Goal: Transaction & Acquisition: Book appointment/travel/reservation

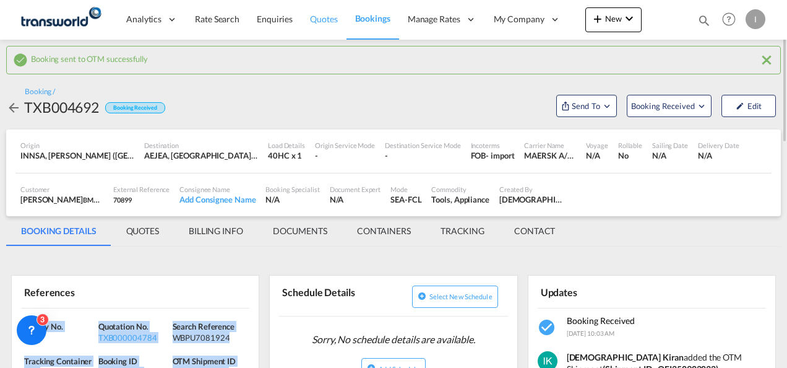
click at [332, 20] on span "Quotes" at bounding box center [323, 19] width 27 height 11
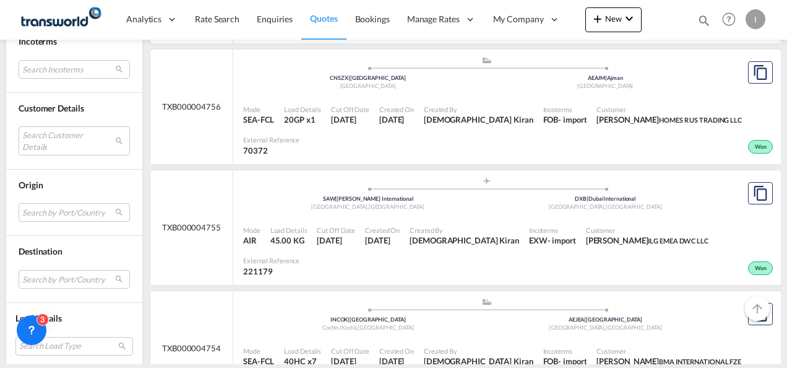
scroll to position [3351, 0]
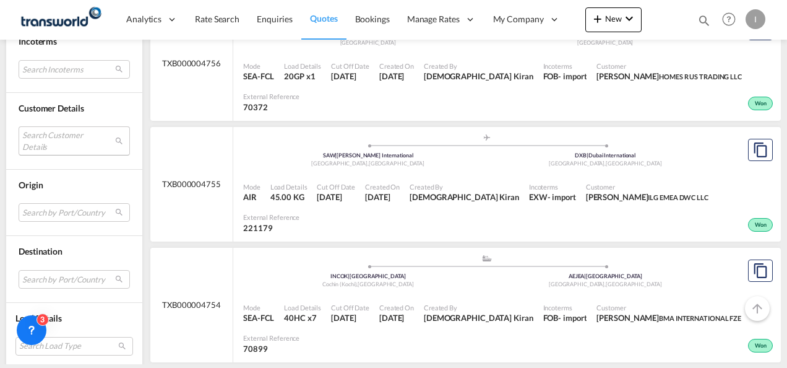
click at [66, 139] on md-select "Search Customer Details user name user [PERSON_NAME] [PERSON_NAME][EMAIL_ADDRES…" at bounding box center [74, 140] width 111 height 28
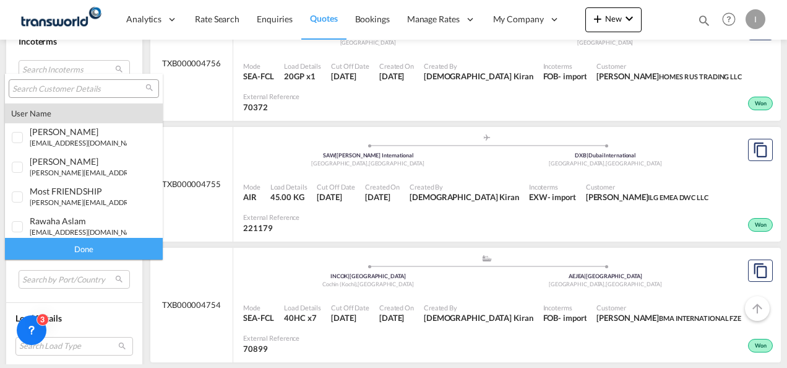
click at [41, 90] on input "search" at bounding box center [78, 89] width 133 height 11
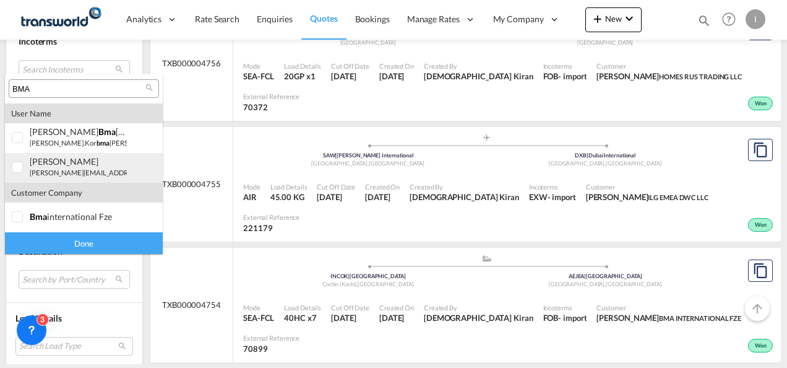
type input "BMA"
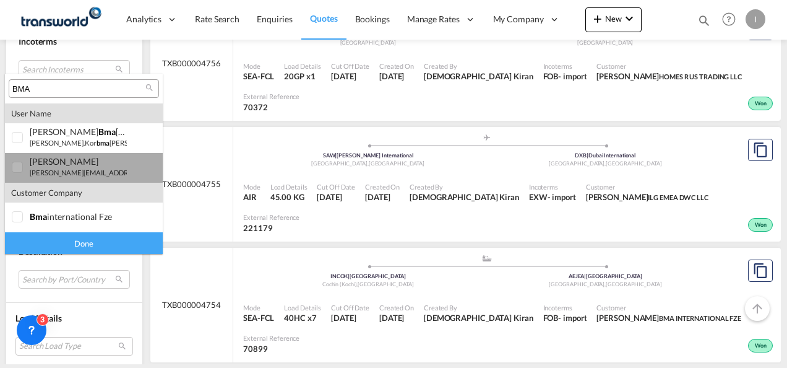
click at [49, 162] on div "[PERSON_NAME]" at bounding box center [78, 161] width 97 height 11
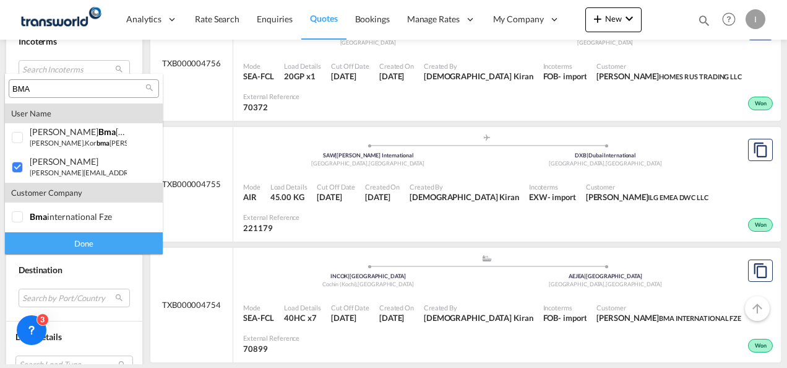
click at [61, 242] on div "Done" at bounding box center [84, 243] width 158 height 22
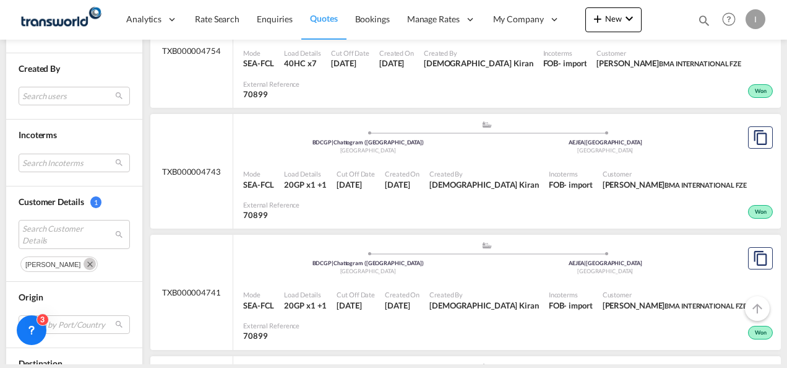
scroll to position [557, 0]
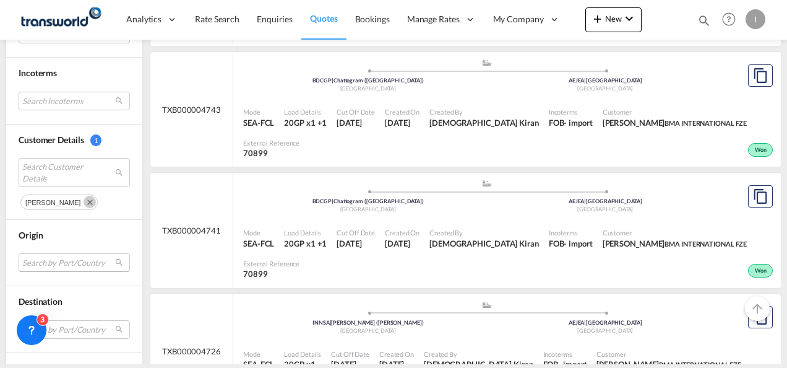
click at [50, 253] on md-select "Search by Port/Country JPNIC nichinan [GEOGRAPHIC_DATA] AEAMF mussafah [GEOGRAP…" at bounding box center [74, 262] width 111 height 19
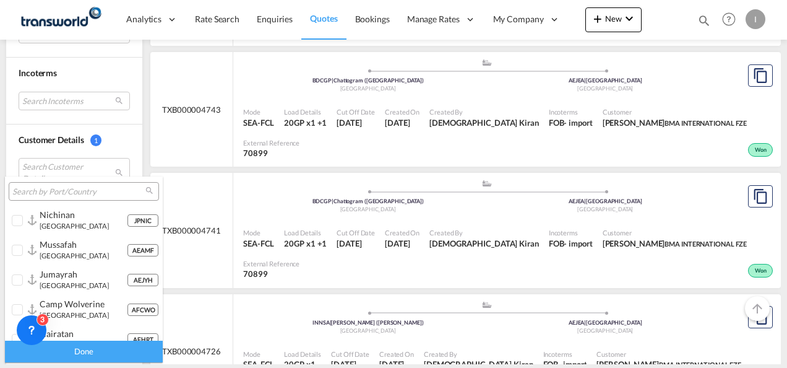
click at [169, 147] on md-backdrop at bounding box center [393, 184] width 787 height 368
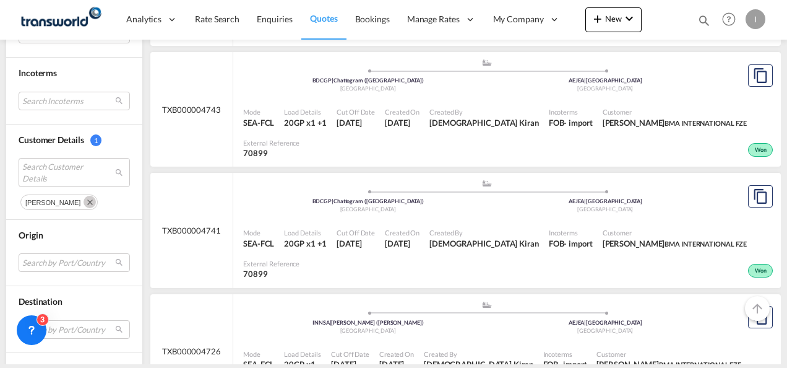
scroll to position [619, 0]
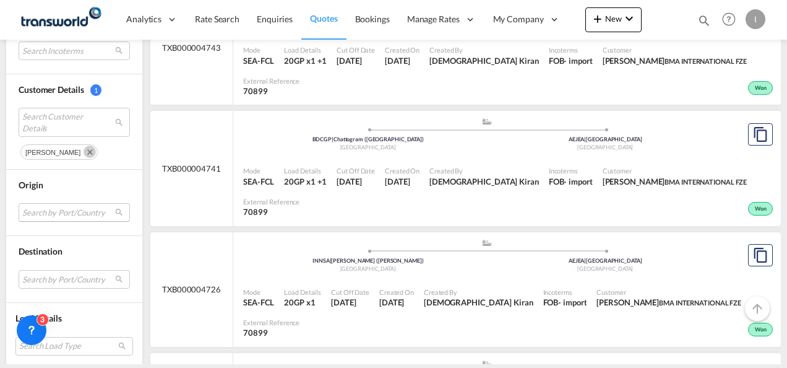
click at [51, 209] on md-select "Search by Port/Country" at bounding box center [74, 212] width 111 height 19
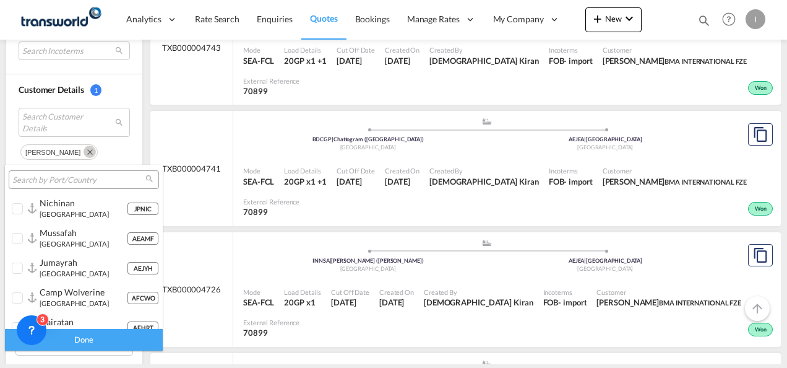
click at [47, 177] on input "search" at bounding box center [78, 180] width 133 height 11
type input "B"
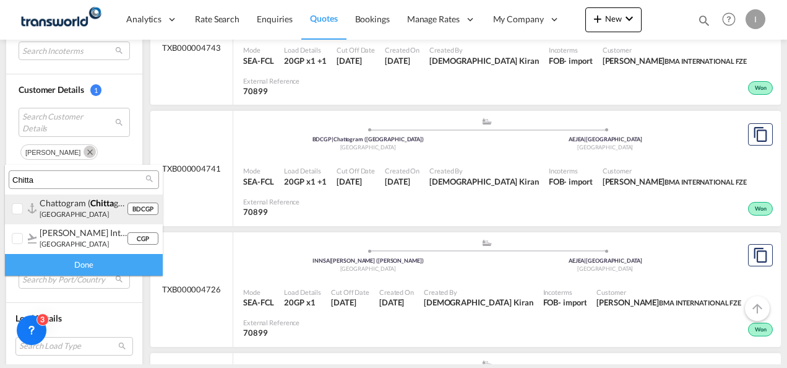
type input "Chitta"
click at [54, 216] on small "[GEOGRAPHIC_DATA]" at bounding box center [74, 214] width 69 height 8
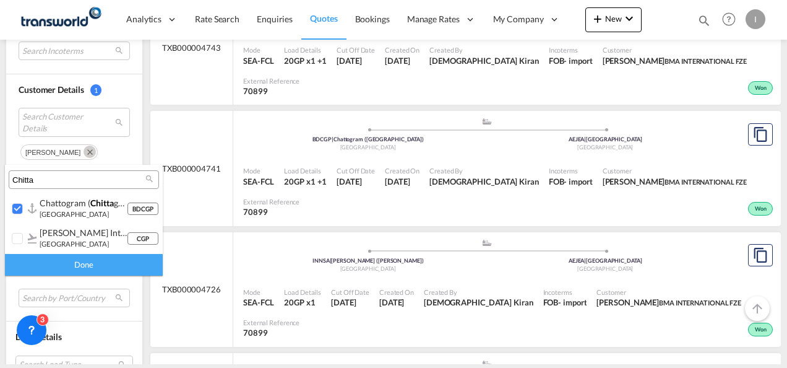
click at [71, 265] on div "Done" at bounding box center [84, 265] width 158 height 22
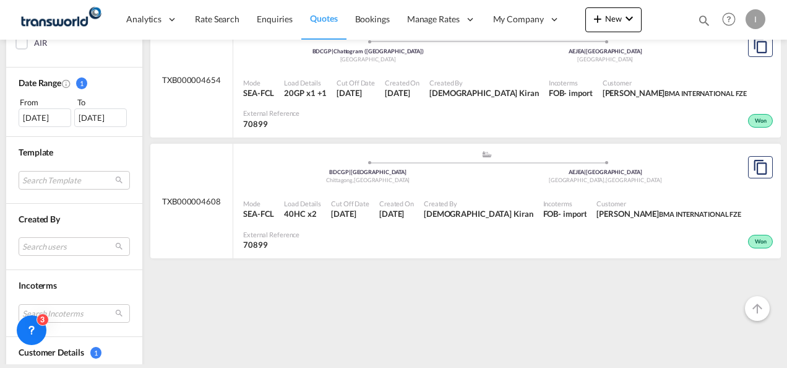
scroll to position [371, 0]
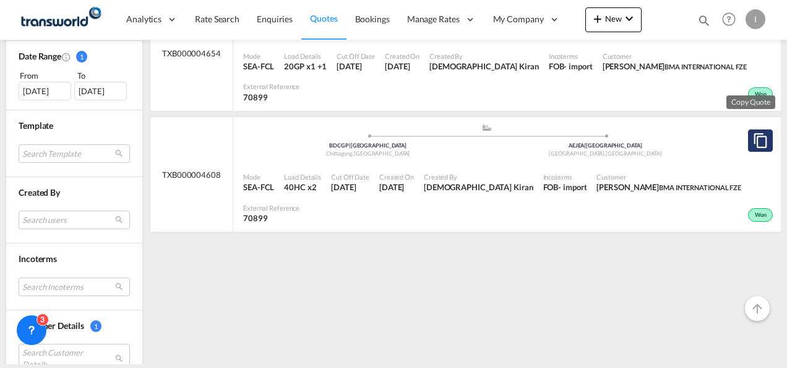
click at [754, 134] on md-icon "assets/icons/custom/copyQuote.svg" at bounding box center [760, 140] width 15 height 15
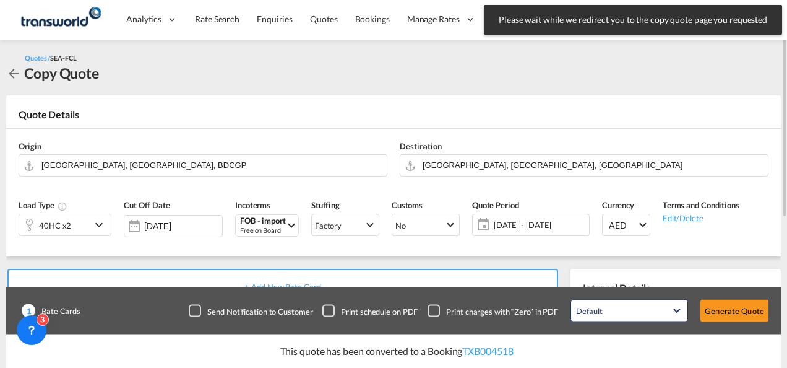
click at [95, 222] on md-icon "icon-chevron-down" at bounding box center [101, 224] width 19 height 15
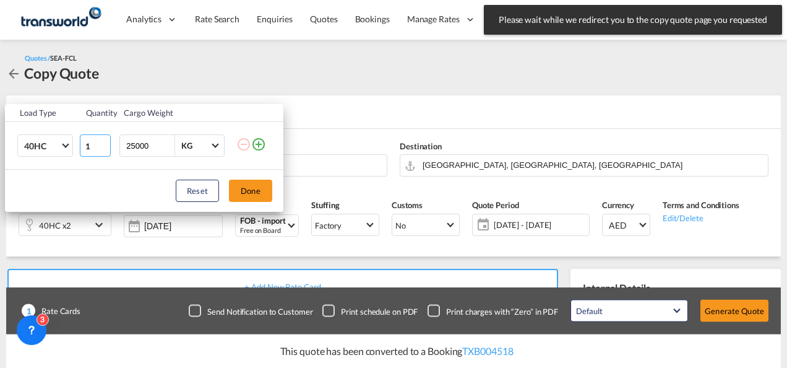
type input "1"
click at [103, 147] on input "1" at bounding box center [95, 145] width 31 height 22
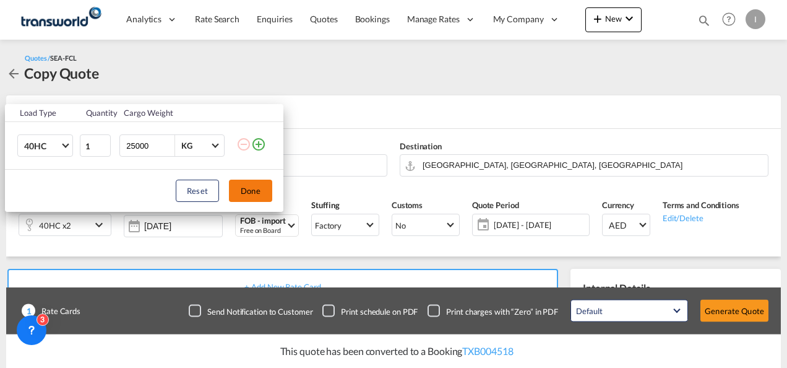
click at [241, 188] on button "Done" at bounding box center [250, 190] width 43 height 22
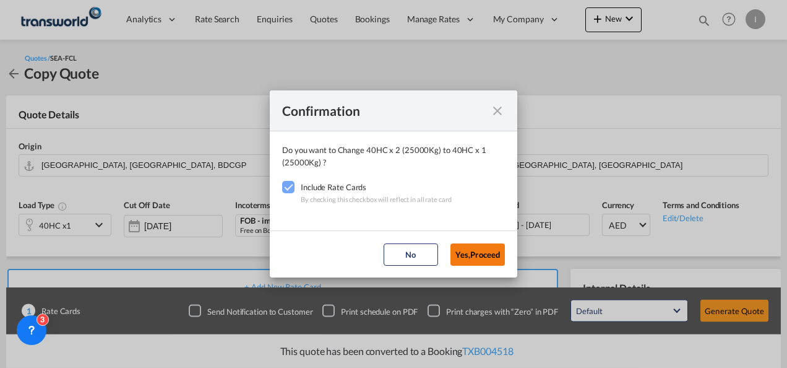
click at [452, 253] on button "Yes,Proceed" at bounding box center [478, 254] width 54 height 22
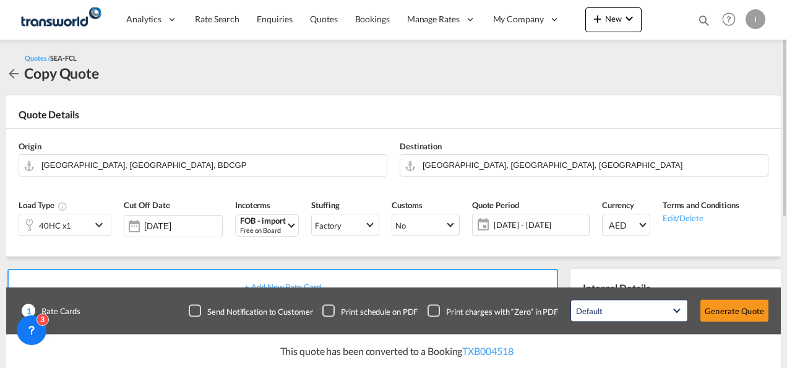
scroll to position [186, 0]
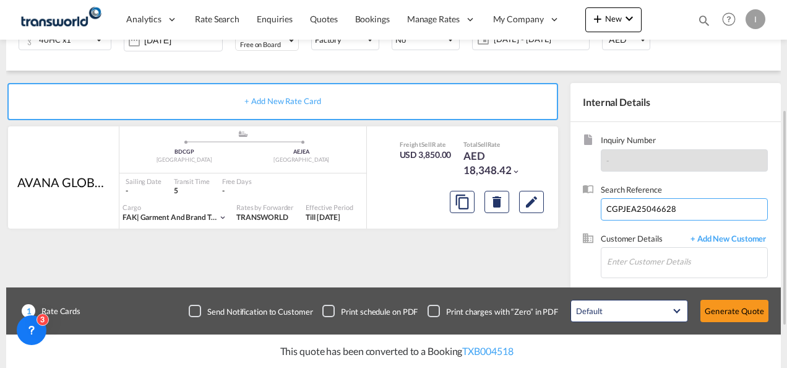
click at [656, 209] on input "CGPJEA25046628" at bounding box center [684, 209] width 167 height 22
paste input "53987"
type input "CGPJEA25053987"
click at [623, 254] on input "Enter Customer Details" at bounding box center [687, 262] width 160 height 28
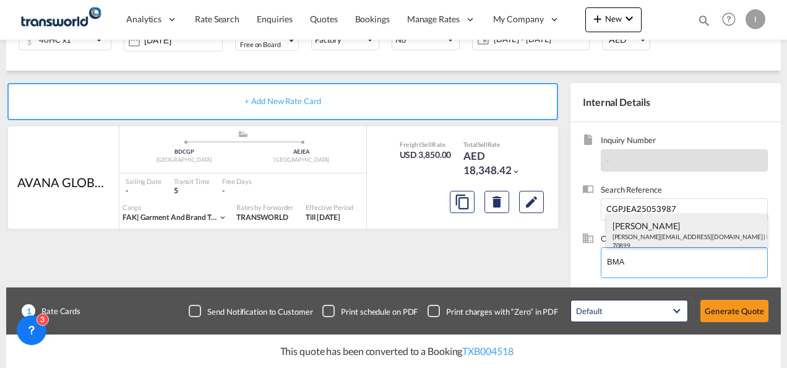
click at [631, 230] on div "[PERSON_NAME] [EMAIL_ADDRESS][DOMAIN_NAME] | BMA INTERNATIONAL FZE | 70899" at bounding box center [687, 235] width 162 height 42
type input "BMA INTERNATIONAL FZE, [PERSON_NAME], [PERSON_NAME][EMAIL_ADDRESS][DOMAIN_NAME]"
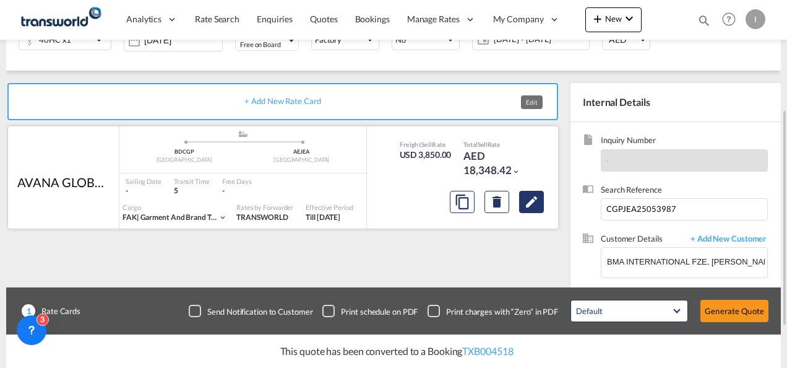
click at [538, 209] on button "Edit" at bounding box center [531, 202] width 25 height 22
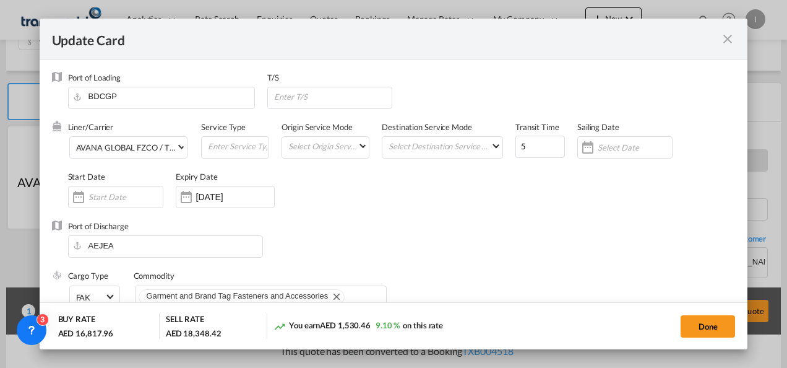
click at [724, 45] on md-icon "icon-close fg-AAA8AD m-0 pointer" at bounding box center [727, 39] width 15 height 15
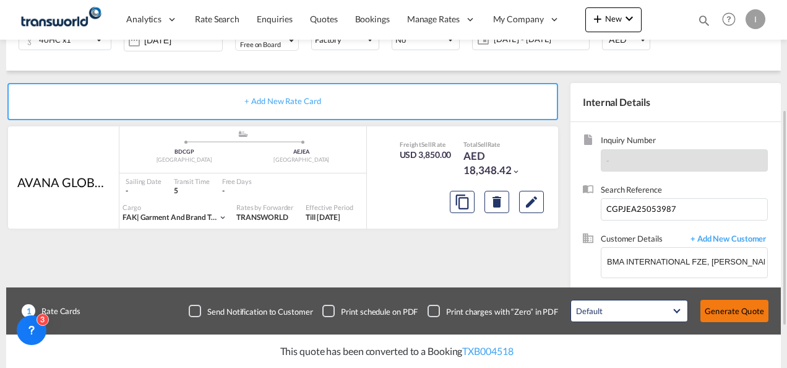
click at [734, 314] on button "Generate Quote" at bounding box center [735, 311] width 68 height 22
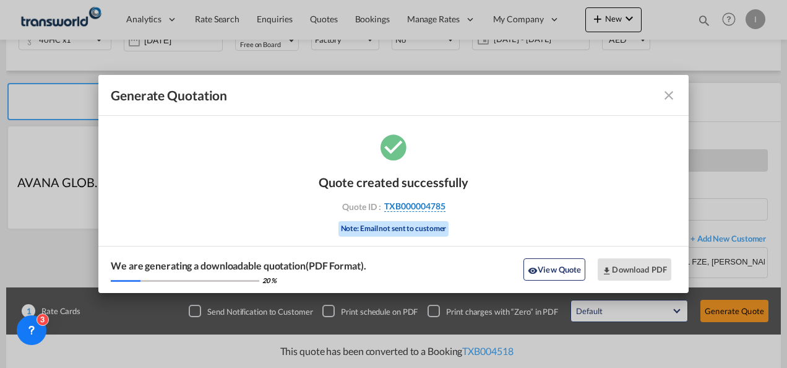
click at [433, 203] on span "TXB000004785" at bounding box center [414, 206] width 61 height 11
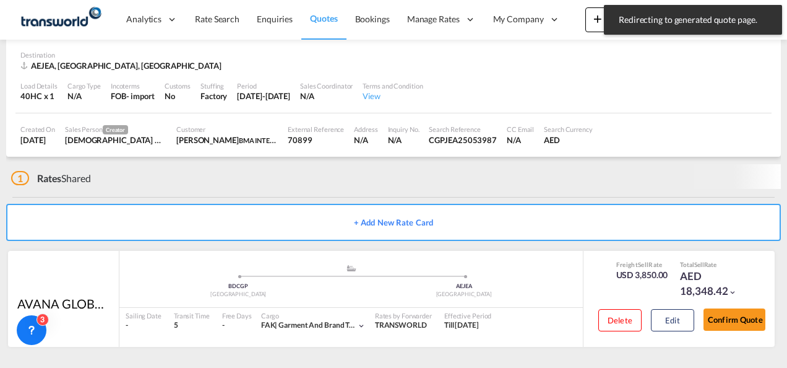
scroll to position [76, 0]
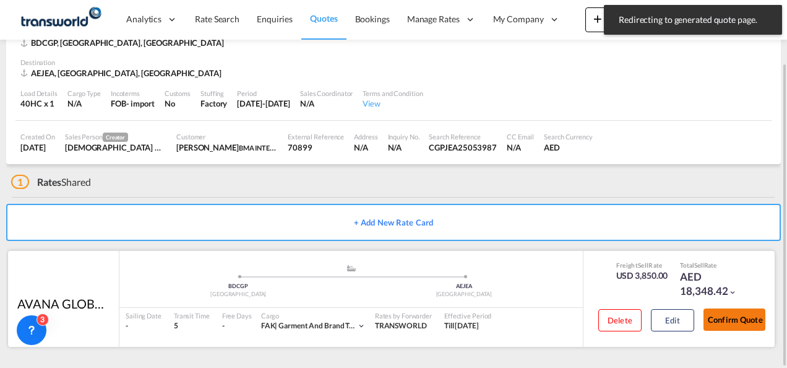
click at [714, 316] on button "Confirm Quote" at bounding box center [735, 319] width 62 height 22
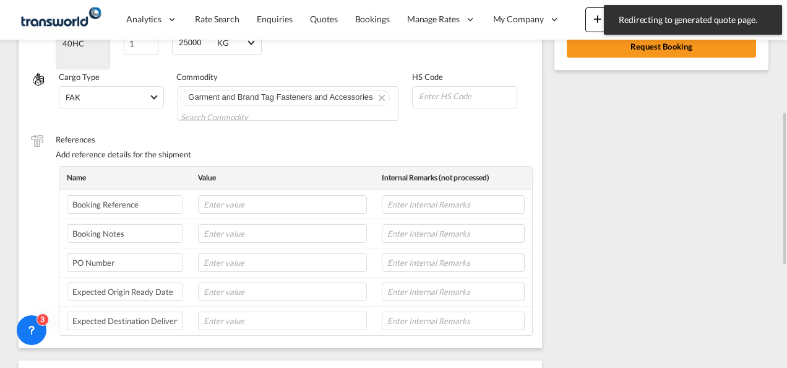
scroll to position [142, 0]
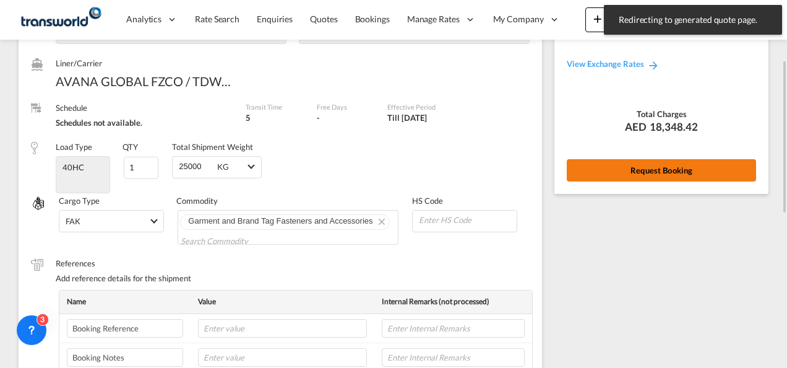
click at [640, 173] on button "Request Booking" at bounding box center [661, 170] width 189 height 22
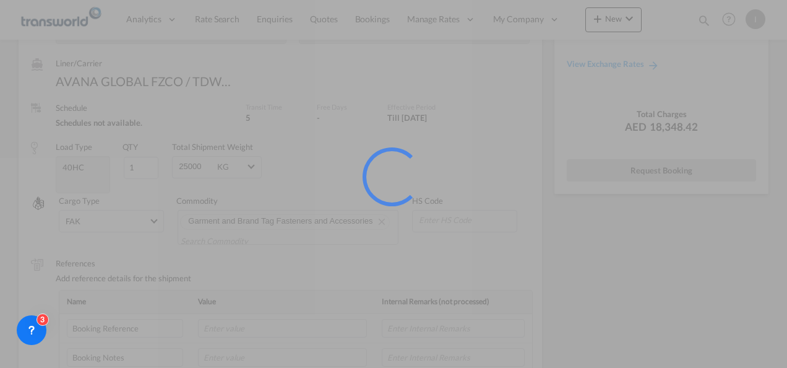
scroll to position [23, 0]
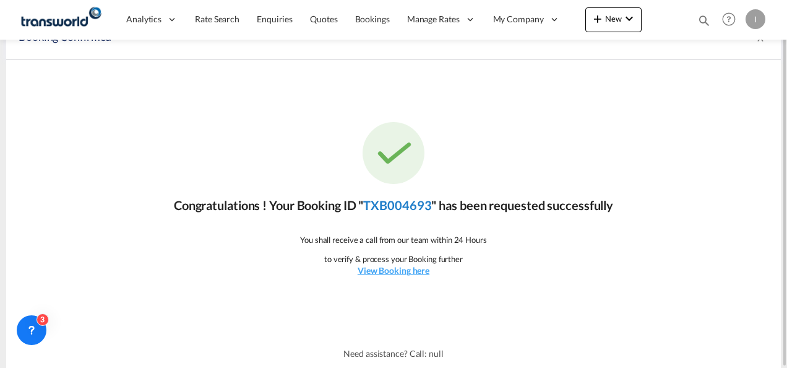
click at [419, 205] on link "TXB004693" at bounding box center [397, 204] width 68 height 15
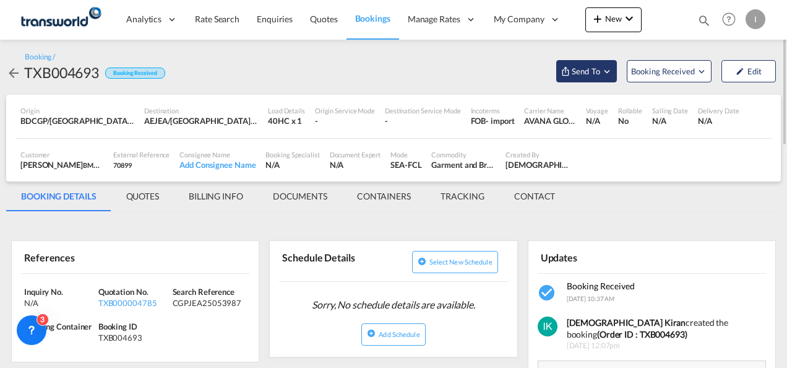
click at [594, 72] on span "Send To" at bounding box center [586, 71] width 31 height 12
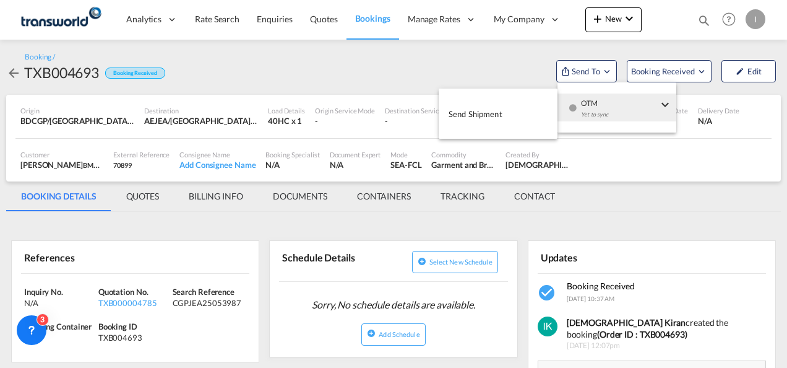
click at [589, 106] on div "Yet to sync" at bounding box center [619, 118] width 77 height 26
click at [540, 106] on button "Send Shipment" at bounding box center [498, 114] width 119 height 28
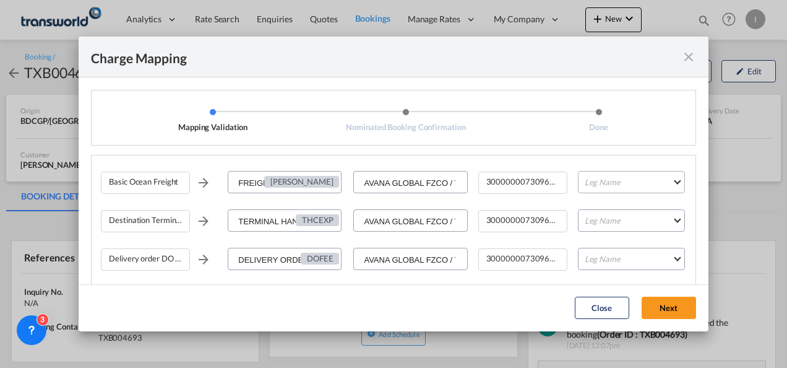
click at [587, 182] on md-select "Leg Name HANDLING ORIGIN VESSEL HANDLING DESTINATION OTHERS TL PICK UP CUSTOMS …" at bounding box center [631, 182] width 107 height 22
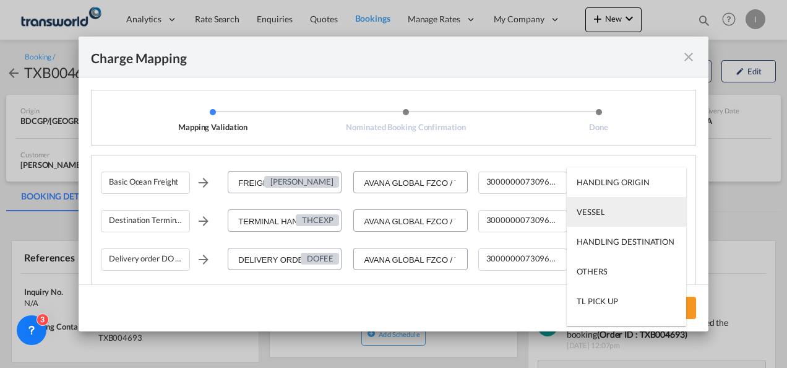
drag, startPoint x: 587, startPoint y: 182, endPoint x: 597, endPoint y: 218, distance: 37.2
click at [597, 218] on md-option "VESSEL" at bounding box center [626, 212] width 119 height 30
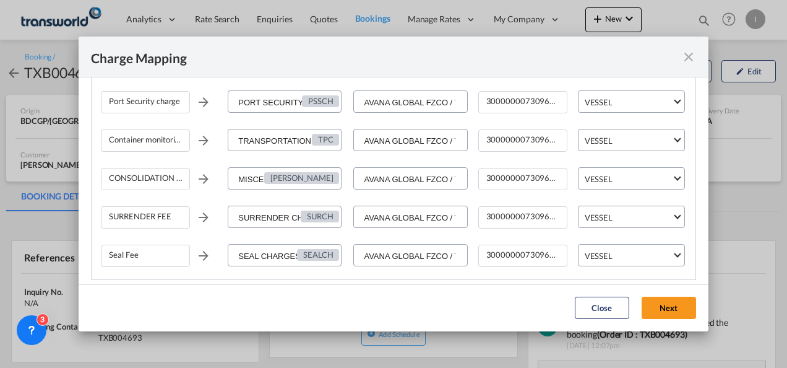
scroll to position [395, 0]
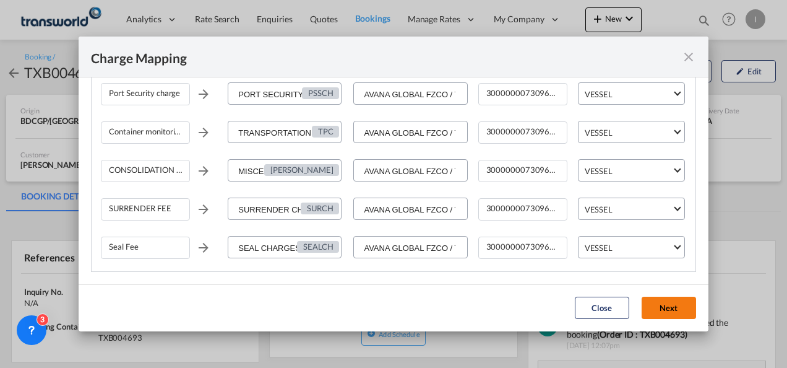
click at [660, 311] on button "Next" at bounding box center [669, 307] width 54 height 22
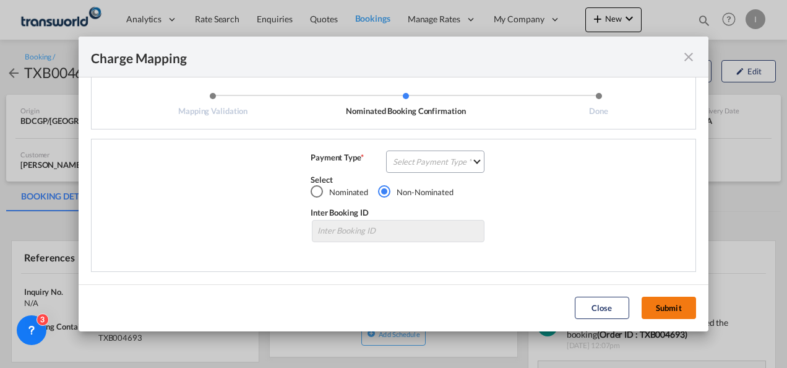
scroll to position [15, 0]
click at [662, 307] on button "Submit" at bounding box center [669, 307] width 54 height 22
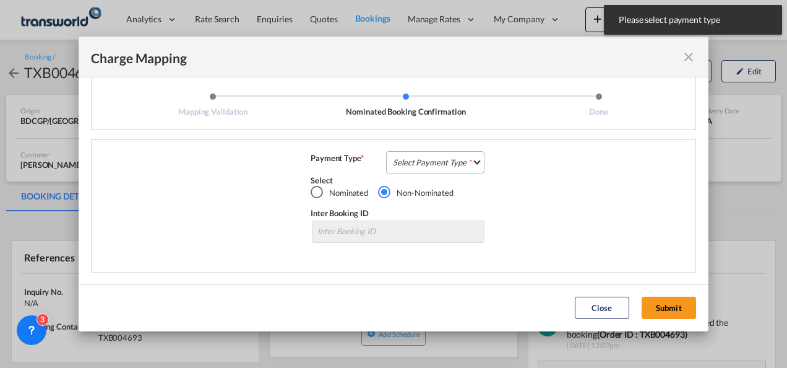
click at [453, 170] on md-select "Select Payment Type COLLECT PREPAID" at bounding box center [435, 162] width 98 height 22
click at [0, 0] on md-option "COLLECT" at bounding box center [0, 0] width 0 height 0
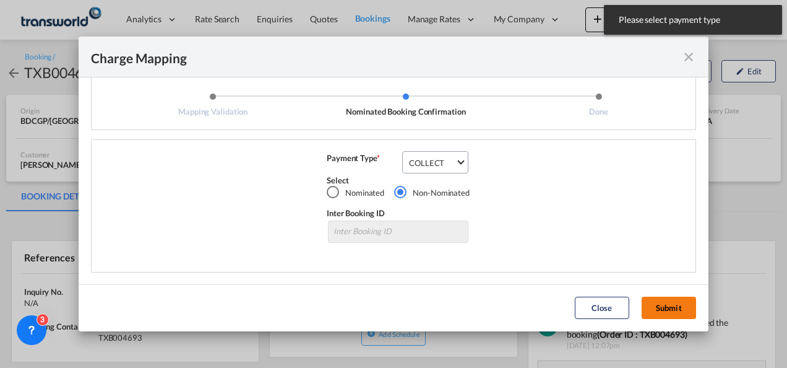
click at [660, 308] on button "Submit" at bounding box center [669, 307] width 54 height 22
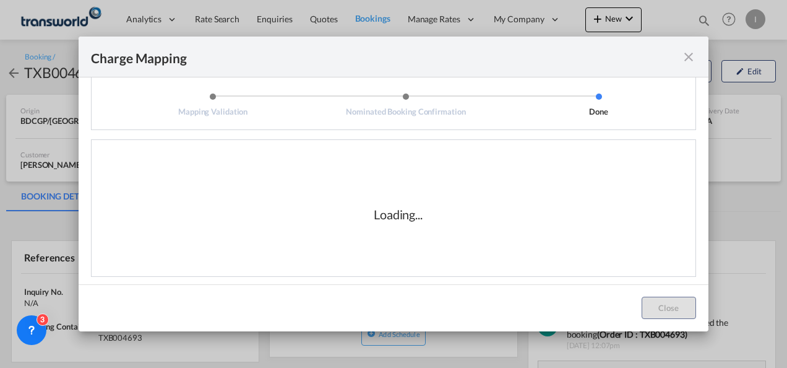
click at [477, 278] on md-dialog-content "Mapping Validation Nominated Booking Confirmation Done Basic Ocean Freight FREI…" at bounding box center [394, 180] width 630 height 206
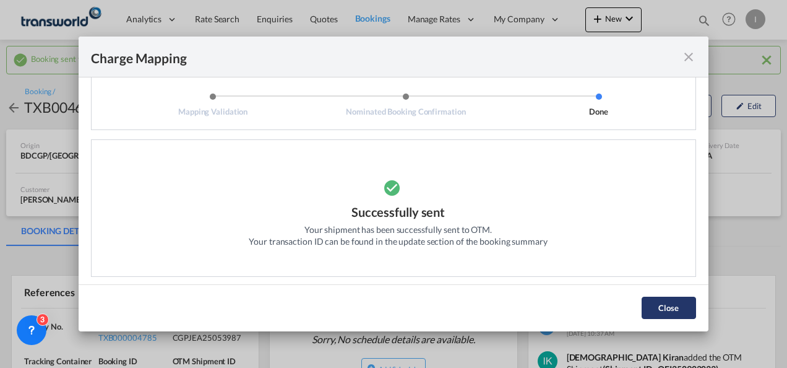
click at [652, 305] on button "Close" at bounding box center [669, 307] width 54 height 22
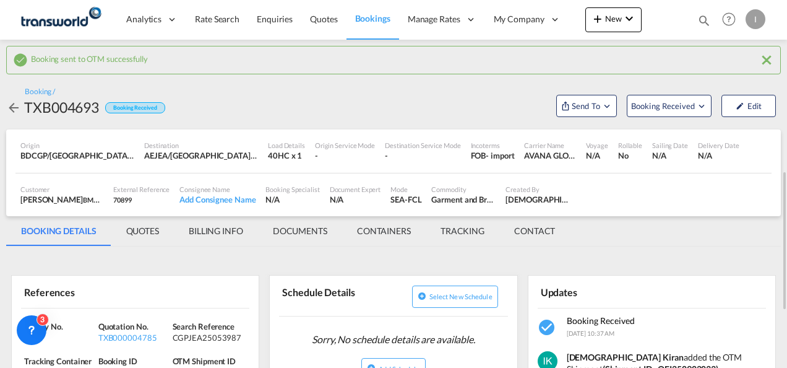
scroll to position [124, 0]
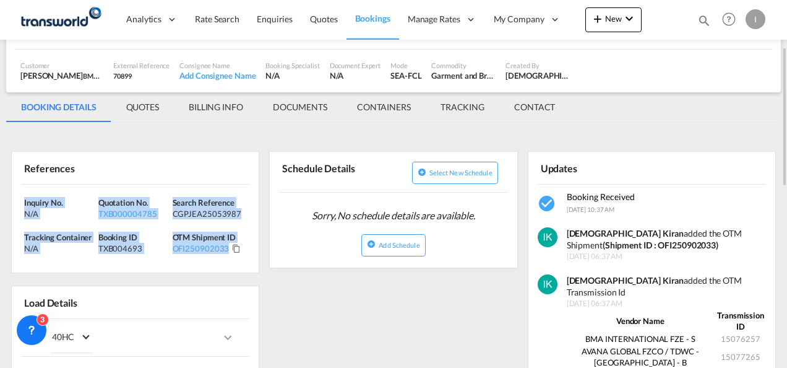
drag, startPoint x: 250, startPoint y: 253, endPoint x: 2, endPoint y: 194, distance: 254.4
click at [2, 194] on div "Booking sent to OTM successfully Booking / TXB004693 Booking Received Send To B…" at bounding box center [393, 368] width 787 height 905
copy div "Inquiry No. N/A Quotation No. TXB000004785 Search Reference CGPJEA25053987 Trac…"
click at [614, 20] on span "New" at bounding box center [613, 19] width 46 height 10
click at [584, 99] on span "Quote" at bounding box center [580, 92] width 14 height 25
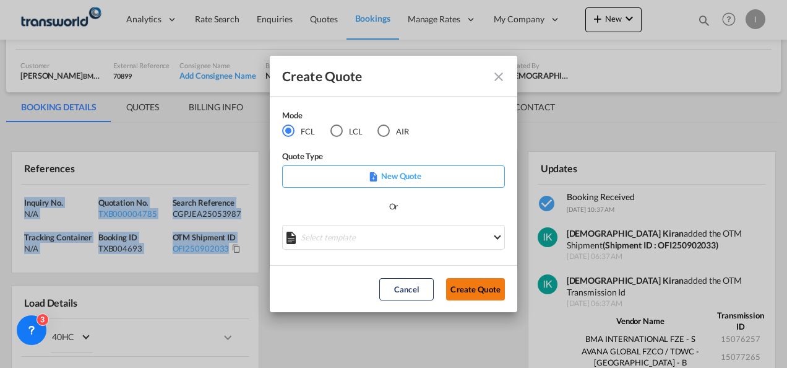
click at [464, 283] on button "Create Quote" at bounding box center [475, 289] width 59 height 22
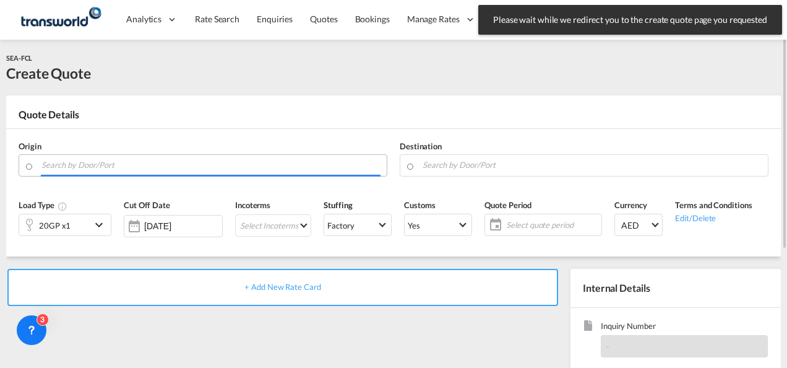
click at [90, 161] on input "Search by Door/Port" at bounding box center [210, 165] width 339 height 22
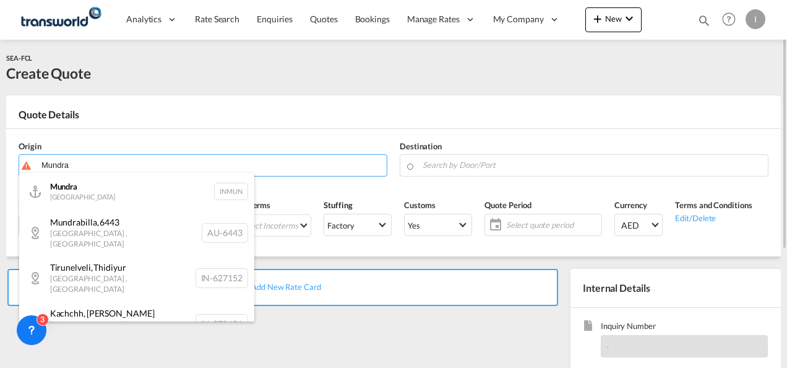
click at [78, 194] on div "Mundra India INMUN" at bounding box center [136, 191] width 235 height 37
type input "Mundra, INMUN"
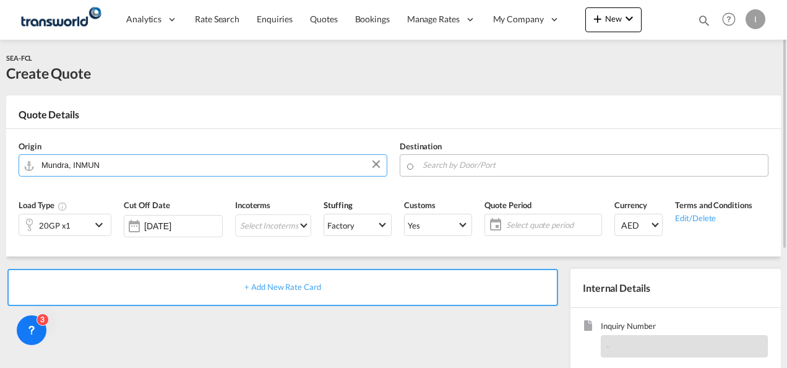
click at [442, 170] on input "Search by Door/Port" at bounding box center [592, 165] width 339 height 22
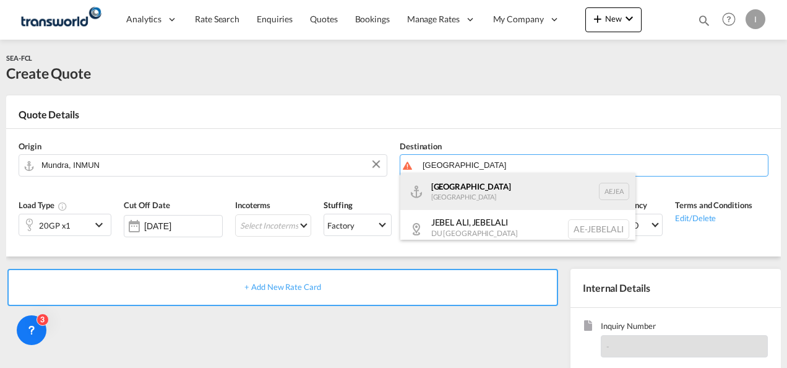
click at [448, 189] on div "[GEOGRAPHIC_DATA] [GEOGRAPHIC_DATA]" at bounding box center [517, 191] width 235 height 37
type input "[GEOGRAPHIC_DATA], [GEOGRAPHIC_DATA]"
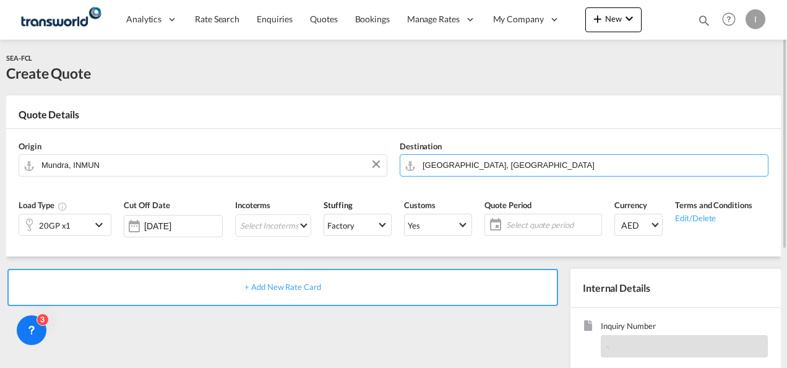
click at [72, 224] on div "20GP x1" at bounding box center [55, 224] width 72 height 21
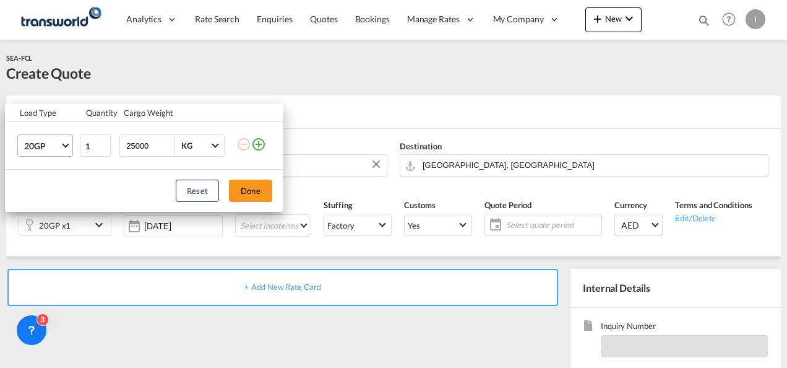
click at [43, 151] on span "20GP" at bounding box center [42, 146] width 36 height 12
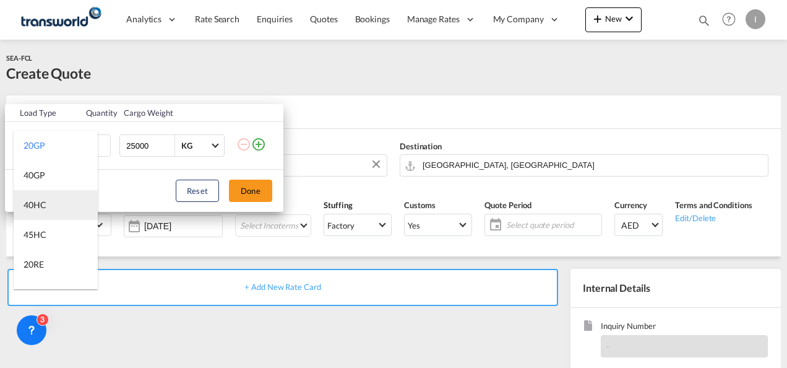
click at [38, 193] on md-option "40HC" at bounding box center [56, 205] width 84 height 30
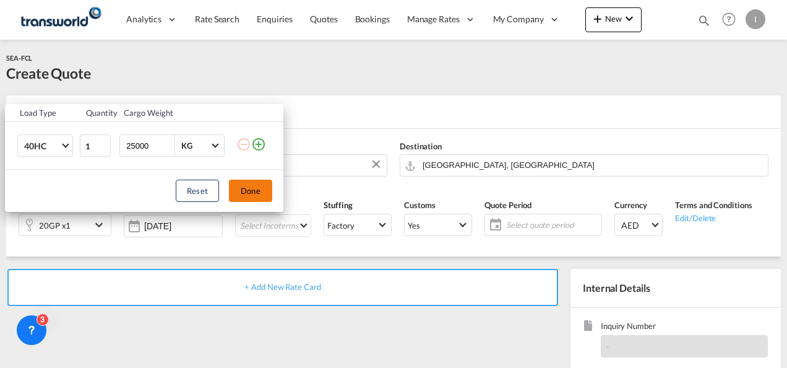
drag, startPoint x: 242, startPoint y: 191, endPoint x: 249, endPoint y: 216, distance: 26.4
click at [242, 191] on button "Done" at bounding box center [250, 190] width 43 height 22
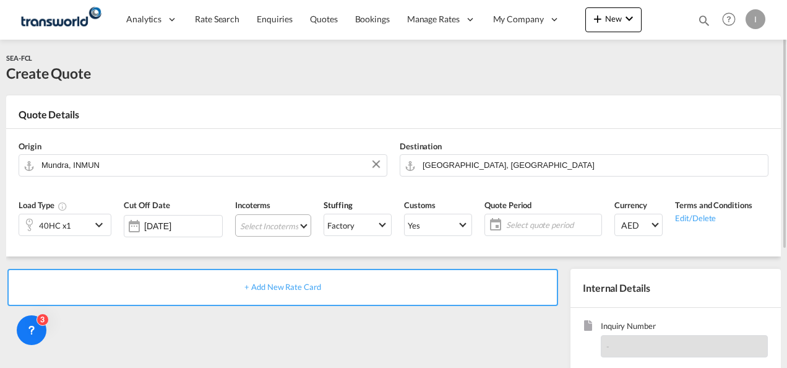
click at [251, 218] on md-select "Select Incoterms FCA - export Free Carrier DDP - export Delivery Duty Paid DAP …" at bounding box center [273, 225] width 76 height 22
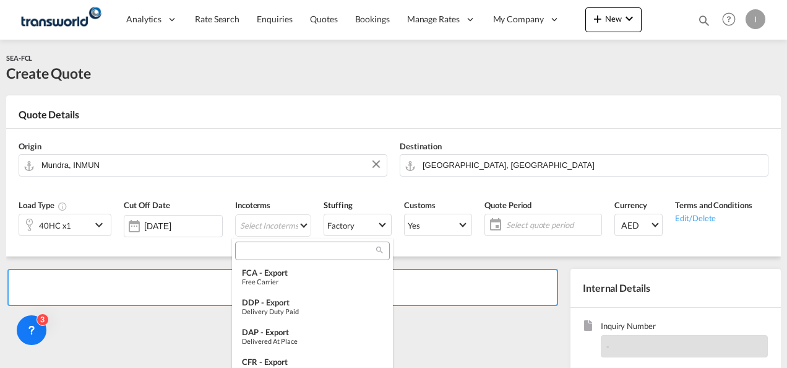
click at [254, 245] on input "search" at bounding box center [307, 250] width 137 height 11
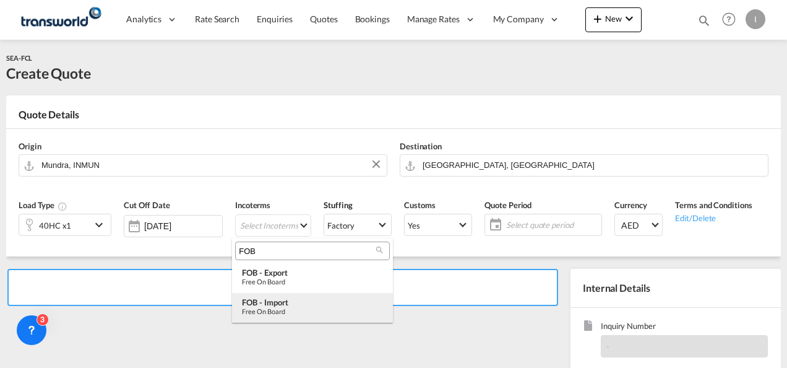
type input "FOB"
click at [272, 311] on div "Free on Board" at bounding box center [312, 311] width 141 height 8
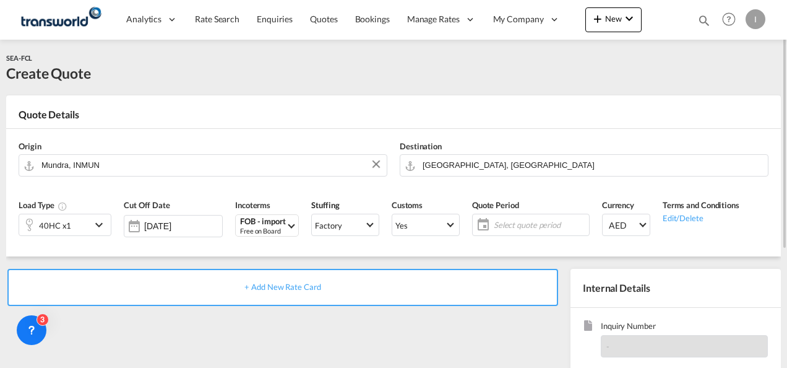
scroll to position [124, 0]
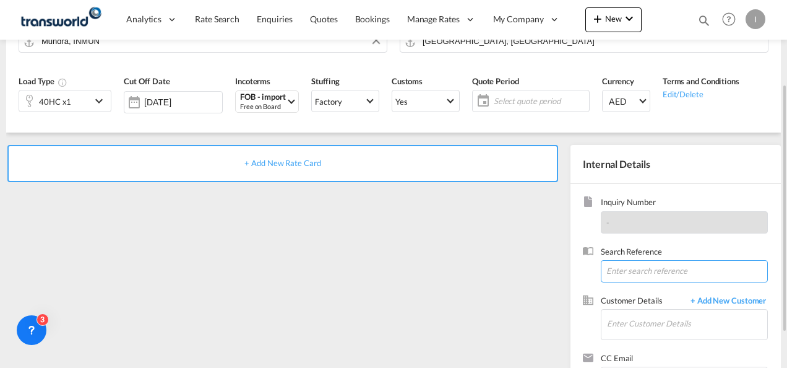
click at [628, 275] on input at bounding box center [684, 271] width 167 height 22
paste input "U/25B/H081"
type input "U/25B/H081"
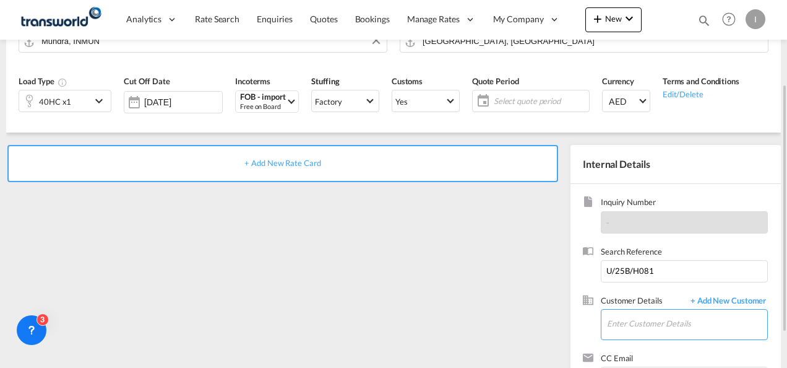
click at [629, 315] on input "Enter Customer Details" at bounding box center [687, 323] width 160 height 28
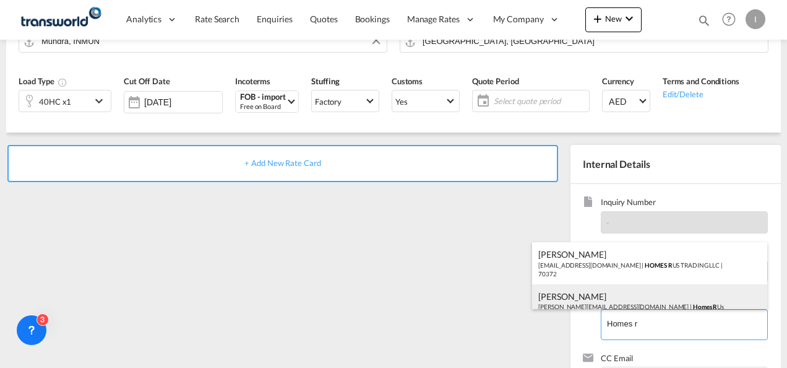
click at [581, 295] on div "[PERSON_NAME] [PERSON_NAME][EMAIL_ADDRESS][DOMAIN_NAME] | Homes R Us" at bounding box center [649, 300] width 235 height 33
type input "Homes R Us, [PERSON_NAME], [PERSON_NAME][EMAIL_ADDRESS][DOMAIN_NAME]"
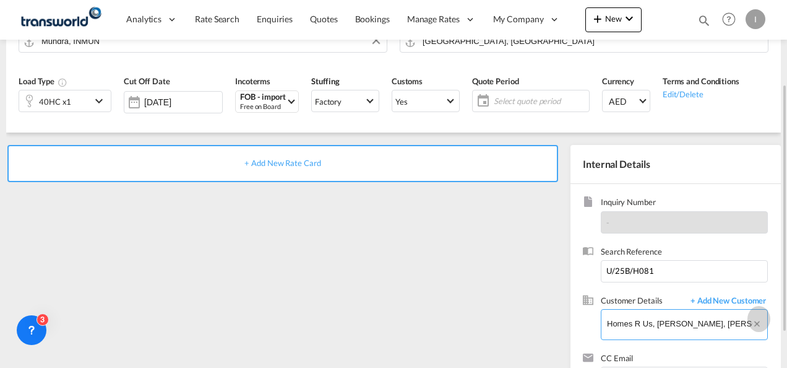
click at [762, 323] on md-icon "Clear Input" at bounding box center [759, 326] width 14 height 14
click at [707, 322] on input "Enter Customer Details" at bounding box center [687, 323] width 160 height 28
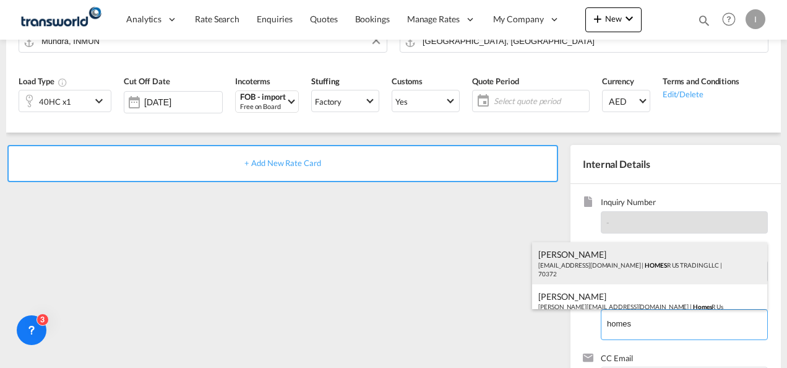
click at [608, 267] on div "Abhay S [EMAIL_ADDRESS][DOMAIN_NAME] | HOMES R US TRADING LLC | 70372" at bounding box center [649, 263] width 235 height 42
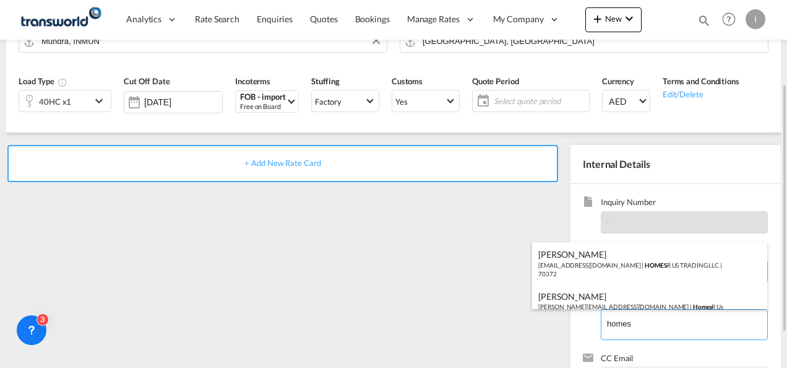
type input "HOMES R US TRADING LLC, Abhay S, [EMAIL_ADDRESS][DOMAIN_NAME]"
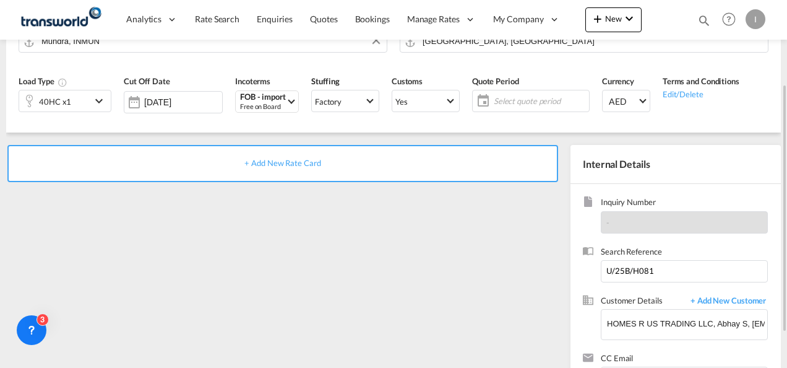
click at [300, 161] on span "+ Add New Rate Card" at bounding box center [282, 163] width 76 height 10
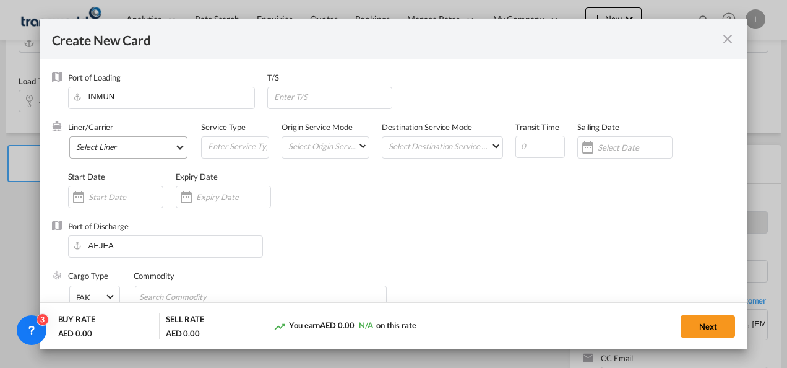
click at [119, 150] on md-select "Select Liner 2HM LOGISTICS D.O.O 2HM LOGISTICS D.O.O. / TDWC-CAPODISTRI 2HM LOG…" at bounding box center [128, 147] width 119 height 22
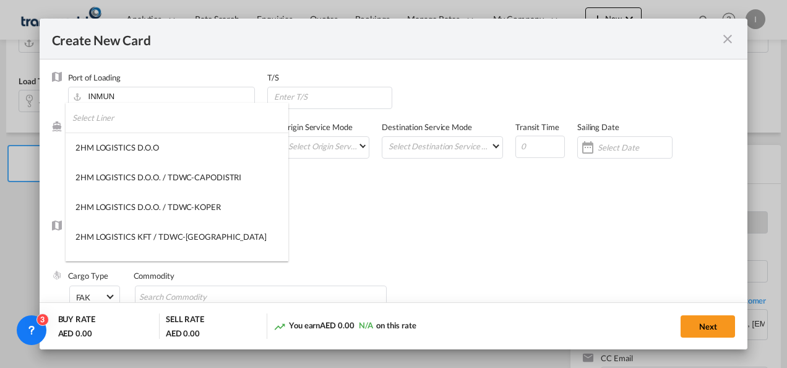
click at [110, 127] on input "search" at bounding box center [180, 118] width 216 height 30
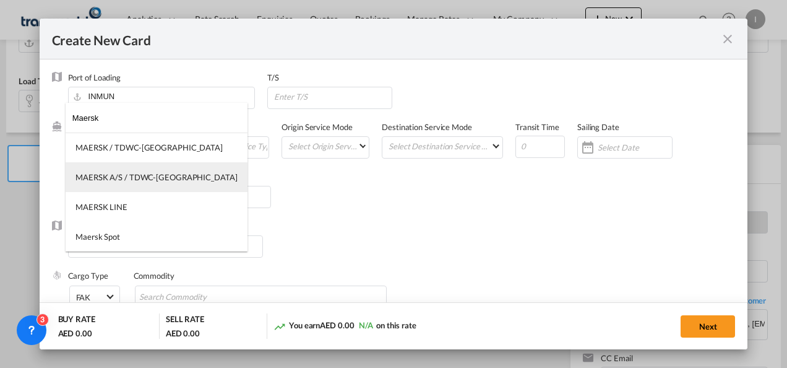
type input "Maersk"
click at [116, 173] on div "MAERSK A/S / TDWC-[GEOGRAPHIC_DATA]" at bounding box center [157, 176] width 162 height 11
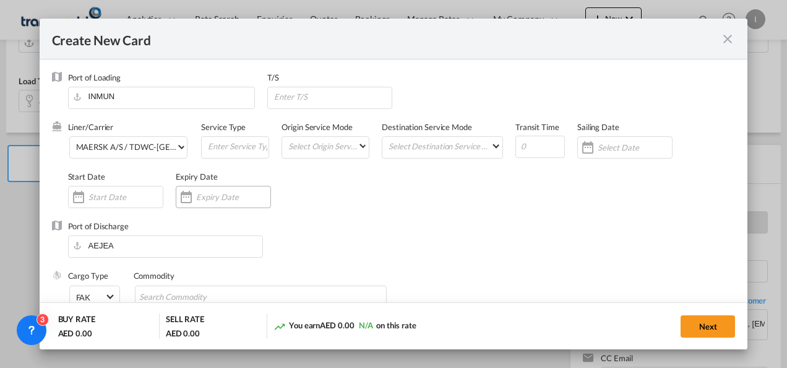
click at [217, 194] on input "Create New Card ..." at bounding box center [233, 197] width 74 height 10
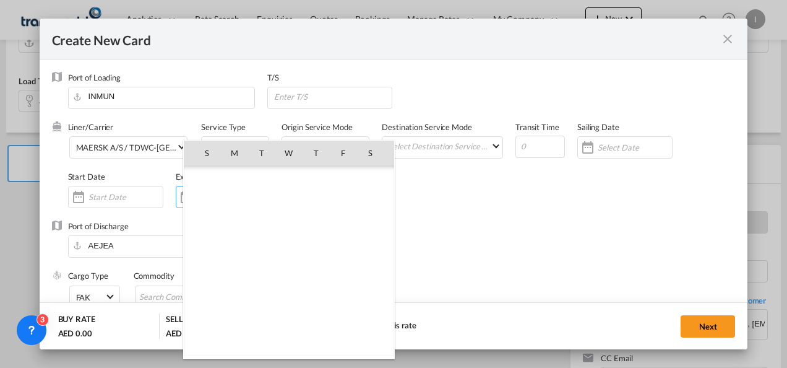
scroll to position [286676, 0]
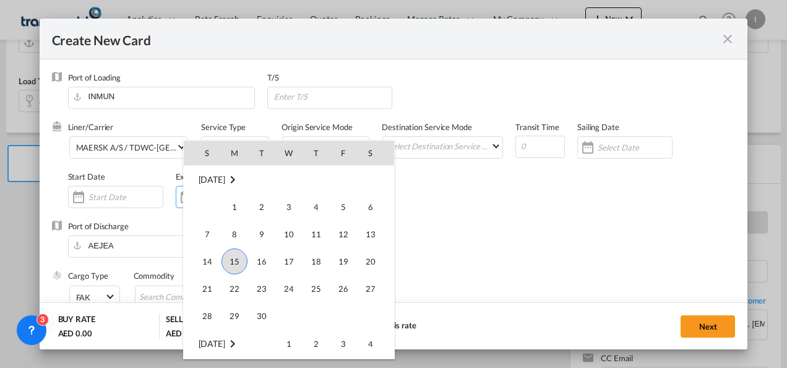
click at [266, 309] on span "30" at bounding box center [261, 315] width 25 height 25
type input "[DATE]"
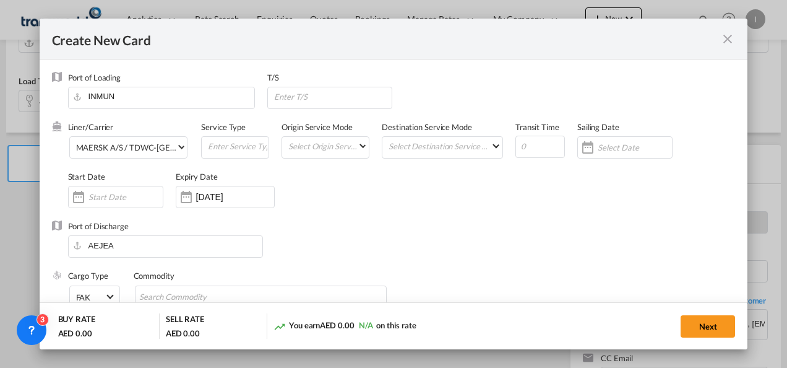
drag, startPoint x: 425, startPoint y: 199, endPoint x: 404, endPoint y: 199, distance: 21.0
click at [425, 197] on div "Liner/Carrier MAERSK A/S / TDWC-[GEOGRAPHIC_DATA] Service Type Origin Service M…" at bounding box center [402, 170] width 668 height 99
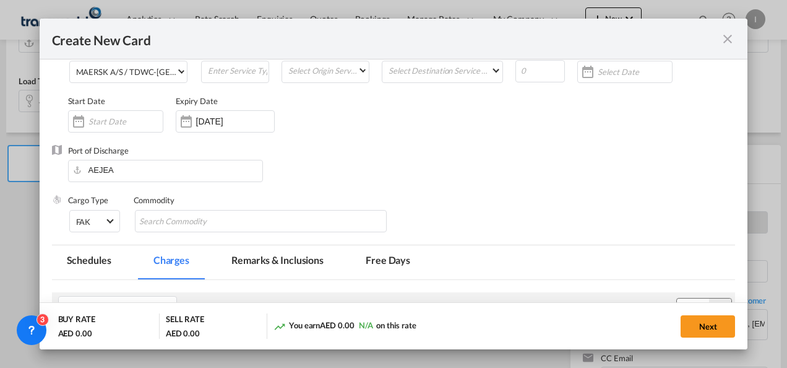
scroll to position [124, 0]
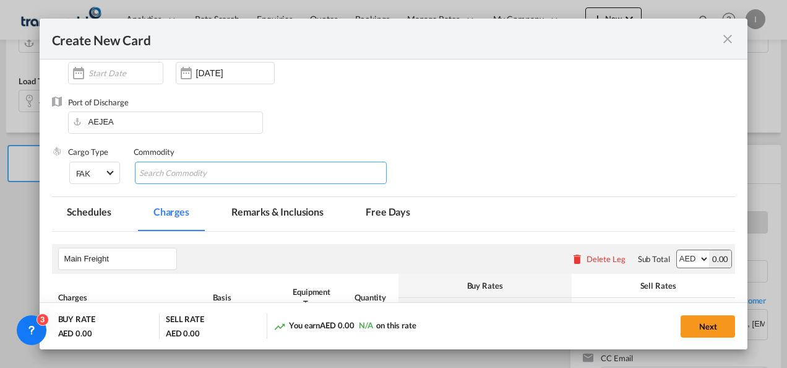
click at [189, 178] on input "Chips input." at bounding box center [195, 173] width 113 height 20
type input "General Cargo"
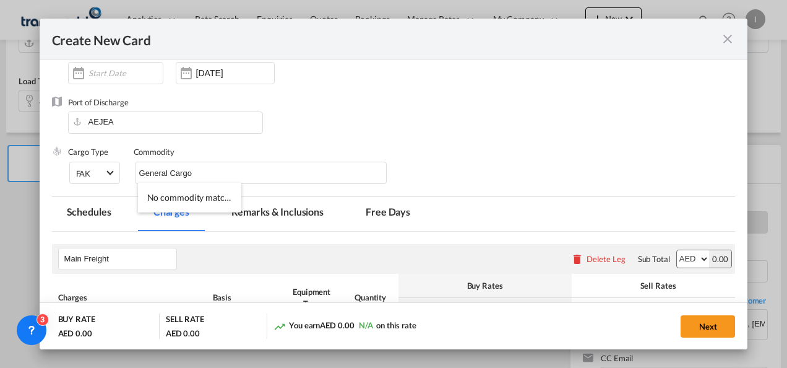
click at [537, 165] on div "Cargo Type FAK FAK GCR GDSM General Cargo Hazardous Cargo Ambient Foodstuff Chi…" at bounding box center [402, 171] width 668 height 50
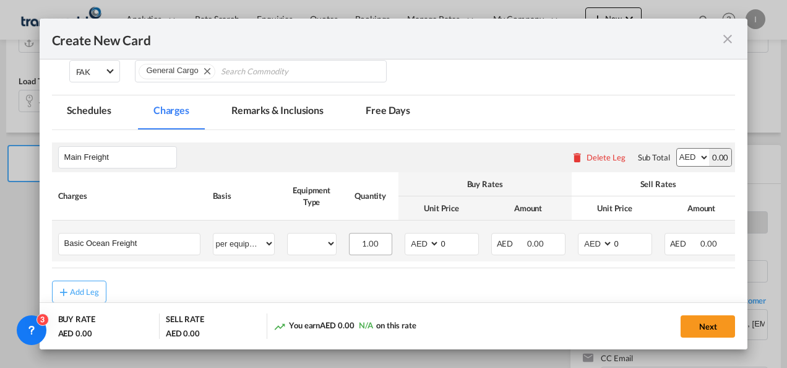
scroll to position [293, 0]
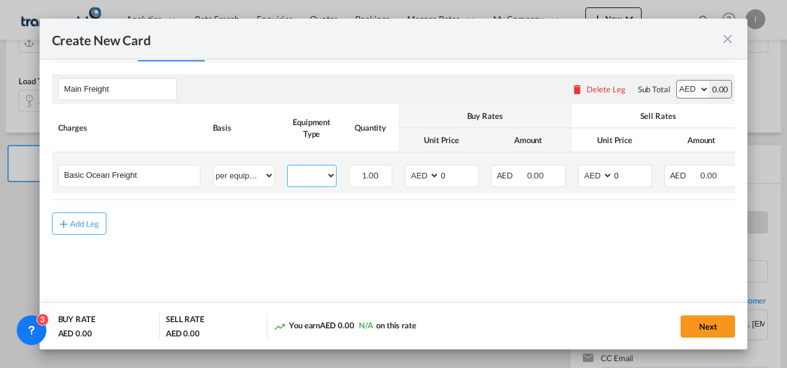
click at [307, 176] on select "40HC" at bounding box center [312, 175] width 48 height 17
select select "40HC"
click at [288, 167] on select "40HC" at bounding box center [312, 175] width 48 height 17
click at [410, 183] on select "AED AFN ALL AMD ANG AOA ARS AUD AWG AZN BAM BBD BDT BGN BHD BIF BMD BND BOB BRL…" at bounding box center [423, 175] width 32 height 17
select select "string:USD"
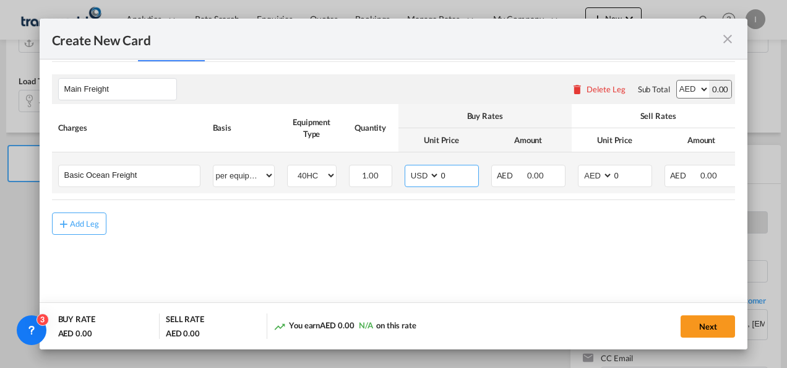
click at [407, 167] on select "AED AFN ALL AMD ANG AOA ARS AUD AWG AZN BAM BBD BDT BGN BHD BIF BMD BND BOB BRL…" at bounding box center [423, 175] width 32 height 17
click at [463, 177] on input "0" at bounding box center [459, 174] width 38 height 19
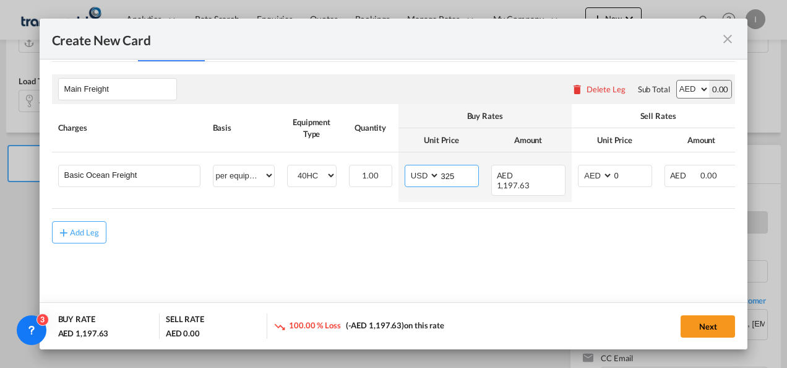
type input "325"
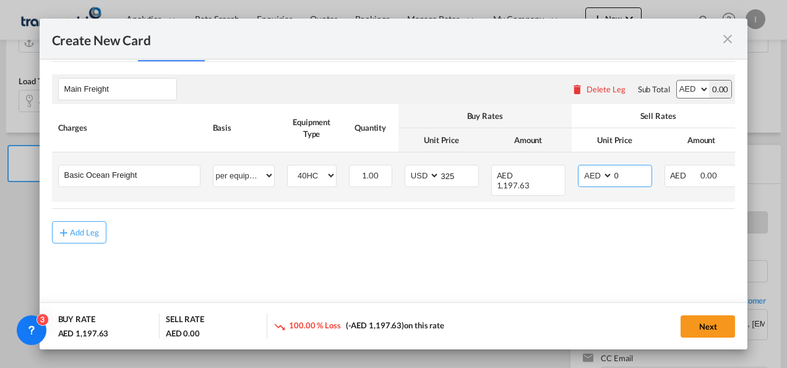
click at [595, 174] on select "AED AFN ALL AMD ANG AOA ARS AUD AWG AZN BAM BBD BDT BGN BHD BIF BMD BND BOB BRL…" at bounding box center [597, 175] width 32 height 17
select select "string:USD"
click at [581, 167] on select "AED AFN ALL AMD ANG AOA ARS AUD AWG AZN BAM BBD BDT BGN BHD BIF BMD BND BOB BRL…" at bounding box center [597, 175] width 32 height 17
click at [621, 176] on input "0" at bounding box center [632, 174] width 38 height 19
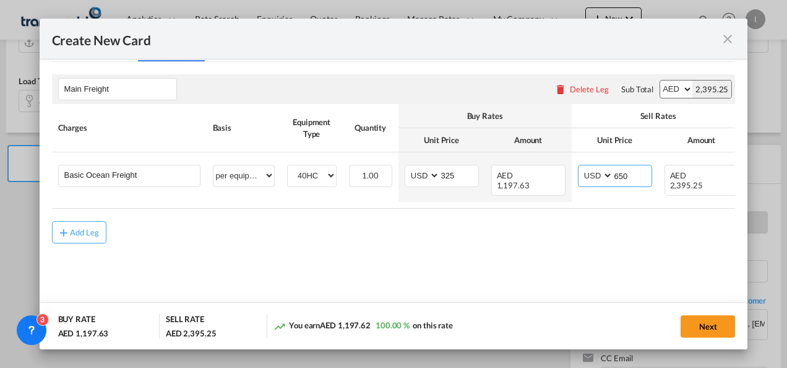
type input "650"
click at [494, 255] on md-content "Main Freight Please enter leg name Leg Name Already Exists Delete Leg Sub Total…" at bounding box center [394, 177] width 684 height 230
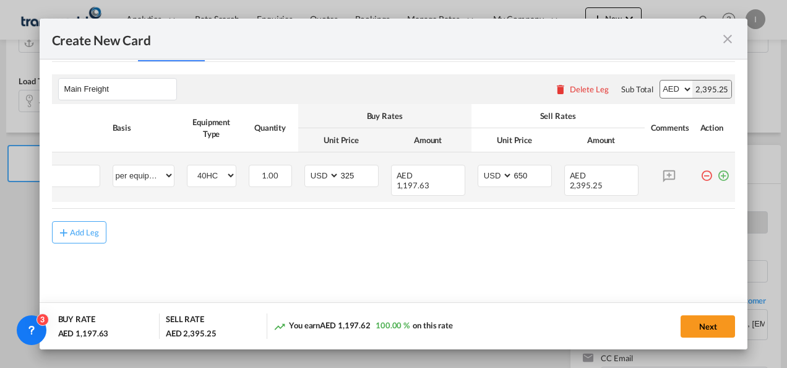
click at [717, 177] on md-icon "icon-plus-circle-outline green-400-fg" at bounding box center [723, 171] width 12 height 12
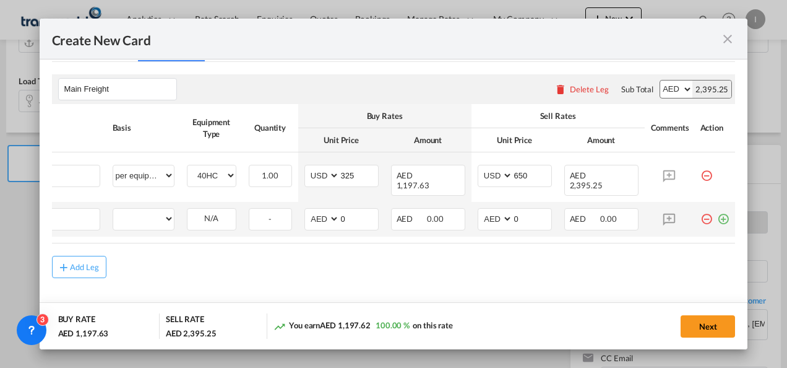
scroll to position [0, 12]
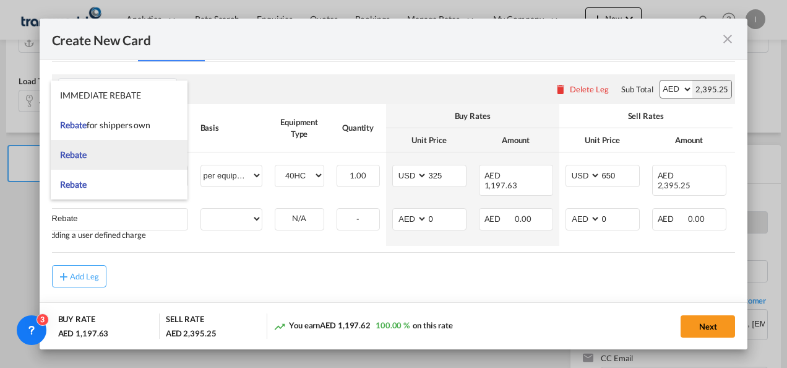
type input "Rebate"
click at [83, 156] on span "Rebate" at bounding box center [73, 154] width 26 height 11
select select "per equipment"
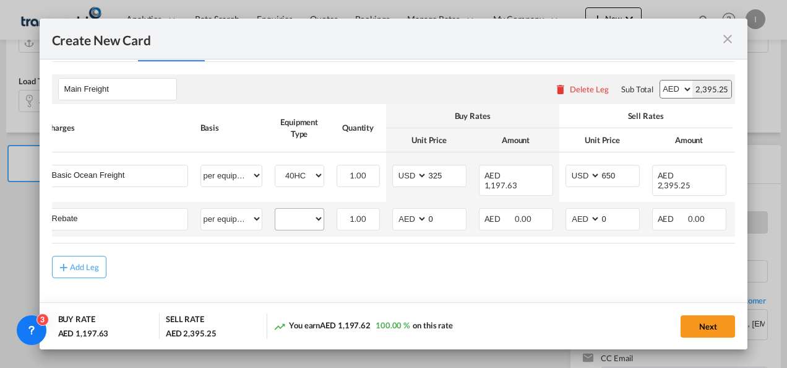
click at [270, 203] on td "40HC Please Select Already exists" at bounding box center [300, 219] width 62 height 35
click at [293, 210] on select "40HC" at bounding box center [299, 218] width 48 height 17
select select "40HC"
click at [275, 210] on select "40HC" at bounding box center [299, 218] width 48 height 17
click at [411, 218] on span "AED AFN ALL AMD ANG AOA ARS AUD AWG AZN BAM BBD BDT BGN BHD BIF BMD BND BOB BRL…" at bounding box center [411, 218] width 32 height 17
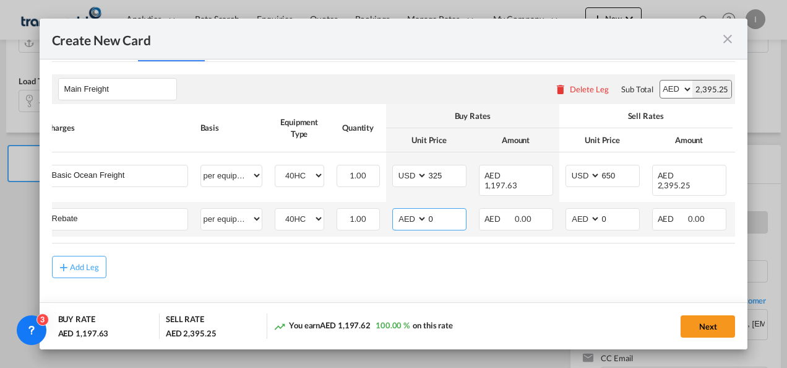
click at [406, 210] on select "AED AFN ALL AMD ANG AOA ARS AUD AWG AZN BAM BBD BDT BGN BHD BIF BMD BND BOB BRL…" at bounding box center [411, 218] width 32 height 17
select select "string:USD"
click at [395, 210] on select "AED AFN ALL AMD ANG AOA ARS AUD AWG AZN BAM BBD BDT BGN BHD BIF BMD BND BOB BRL…" at bounding box center [411, 218] width 32 height 17
click at [441, 209] on input "0" at bounding box center [447, 218] width 38 height 19
type input "25"
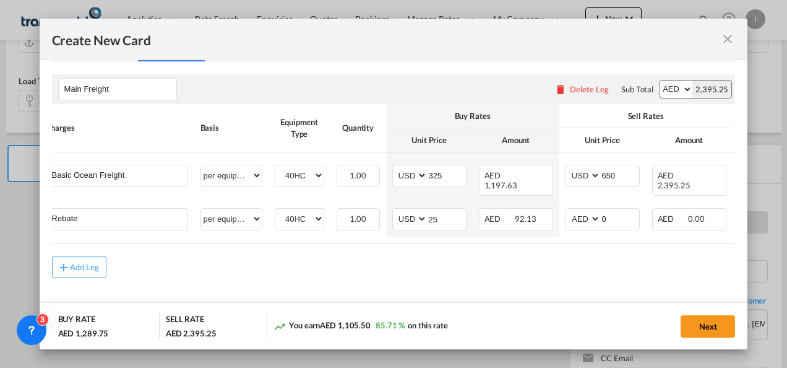
drag, startPoint x: 442, startPoint y: 249, endPoint x: 404, endPoint y: 249, distance: 39.0
click at [442, 256] on div "Add Leg" at bounding box center [394, 267] width 684 height 22
click at [85, 263] on div "Add Leg" at bounding box center [85, 266] width 30 height 7
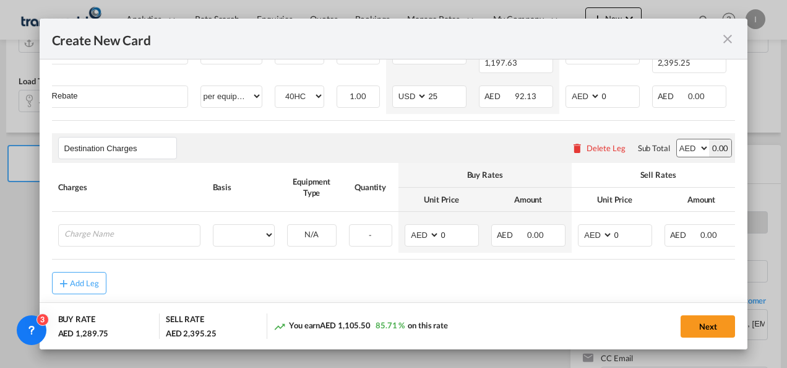
scroll to position [417, 0]
click at [149, 188] on th "Charges" at bounding box center [129, 186] width 155 height 48
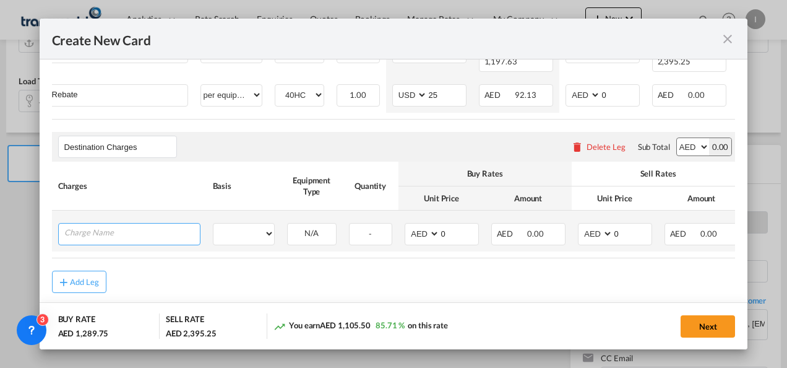
click at [133, 227] on input "Charge Name" at bounding box center [132, 232] width 136 height 19
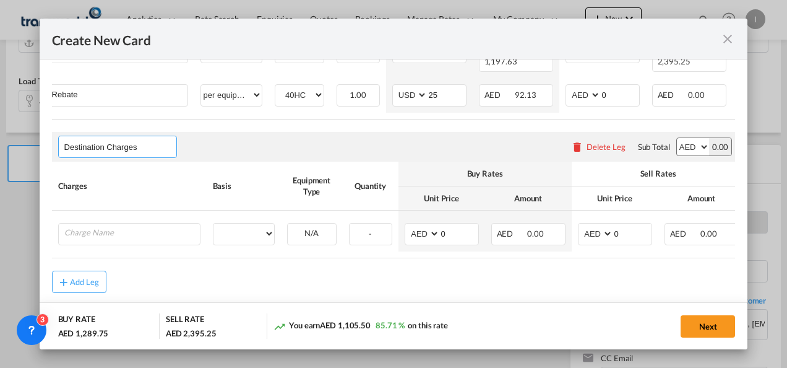
click at [146, 150] on input "Destination Charges" at bounding box center [120, 146] width 112 height 19
type input "Destination Charge"
click at [144, 164] on span "Destination Charge" at bounding box center [109, 168] width 74 height 11
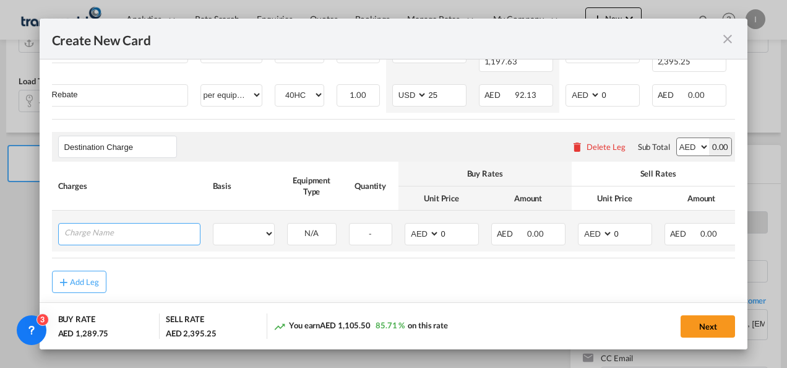
click at [121, 227] on input "Charge Name" at bounding box center [132, 232] width 136 height 19
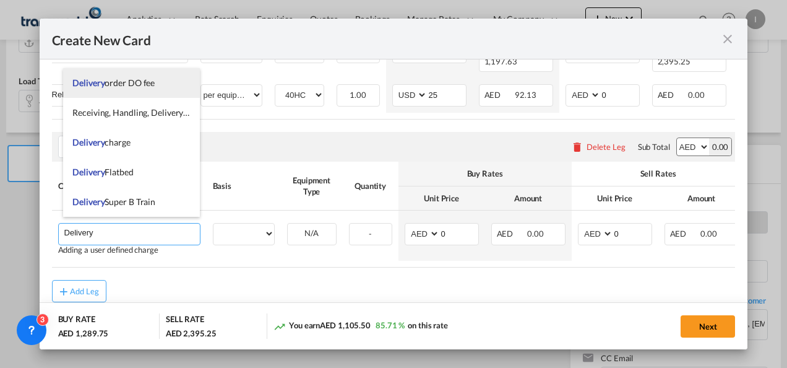
click at [125, 86] on span "Delivery order DO fee" at bounding box center [113, 82] width 82 height 11
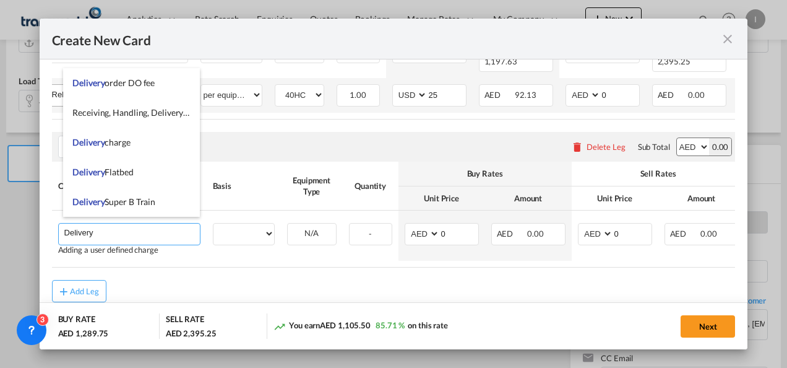
type input "Delivery order DO fee"
select select "per B/L"
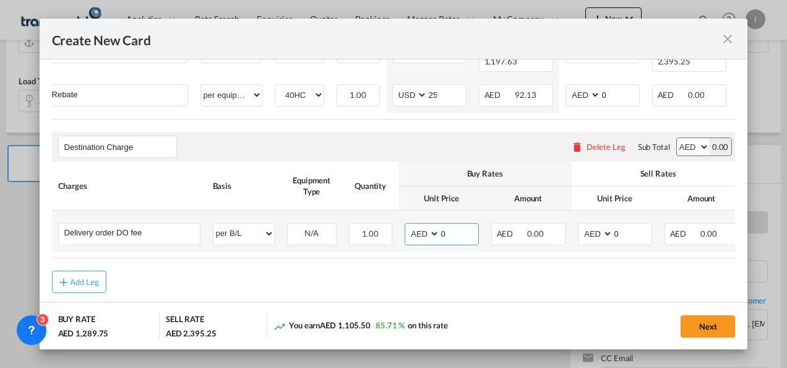
drag, startPoint x: 444, startPoint y: 230, endPoint x: 426, endPoint y: 230, distance: 18.0
click at [426, 230] on md-input-container "AED AFN ALL AMD ANG AOA ARS AUD AWG AZN BAM BBD BDT BGN BHD BIF BMD BND BOB BRL…" at bounding box center [442, 234] width 74 height 22
type input "550"
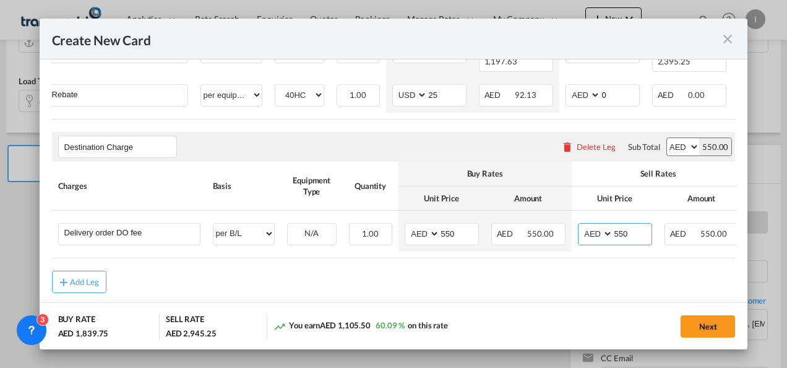
type input "550"
click at [423, 285] on div "Add Leg" at bounding box center [394, 281] width 684 height 22
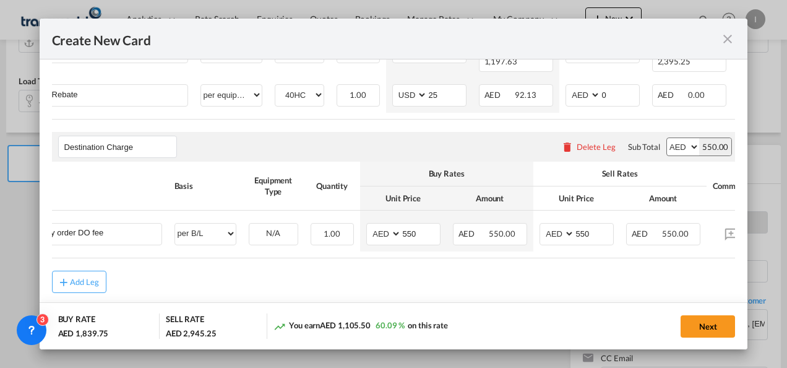
scroll to position [0, 110]
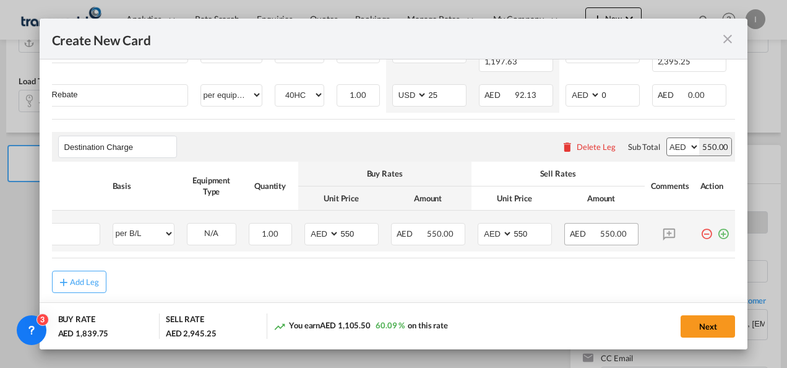
click at [717, 232] on md-icon "icon-plus-circle-outline green-400-fg" at bounding box center [723, 229] width 12 height 12
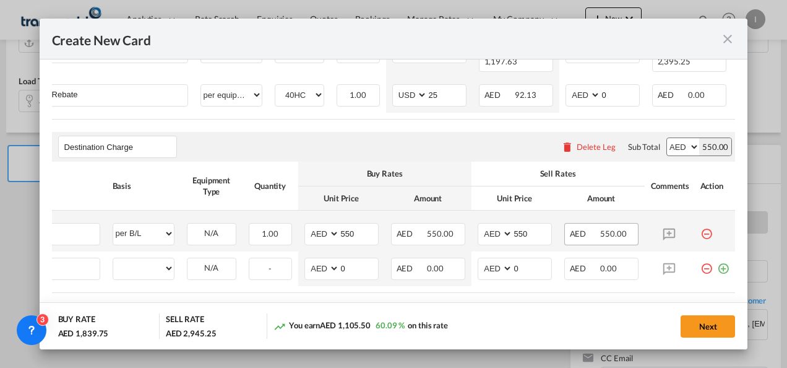
scroll to position [0, 12]
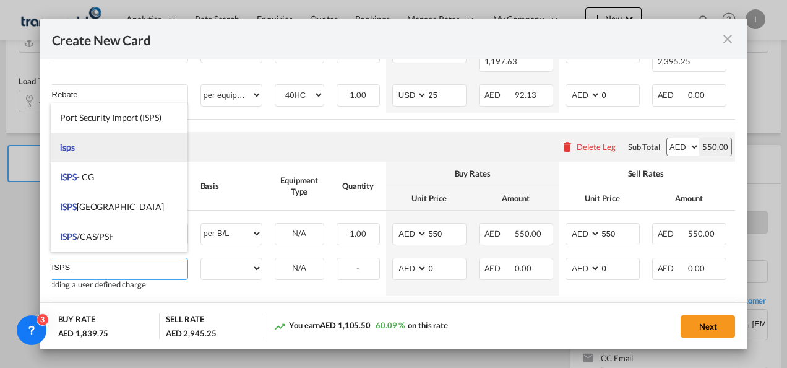
click at [80, 147] on li "isps" at bounding box center [119, 147] width 137 height 30
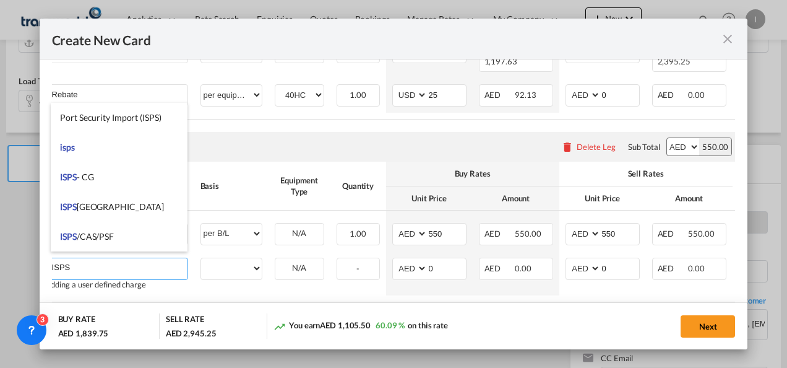
type input "isps"
select select "per equipment"
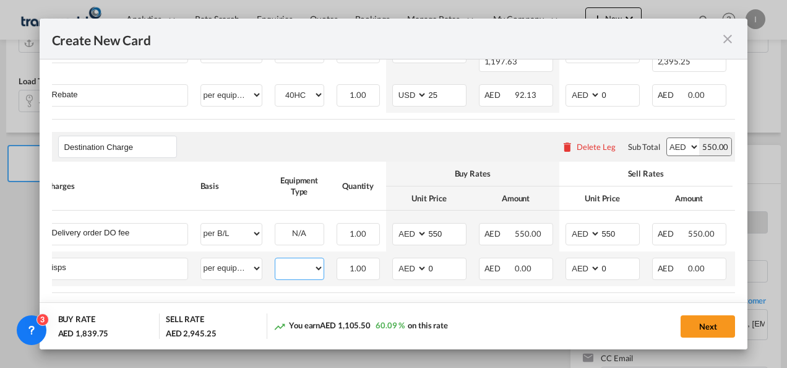
click at [298, 260] on select "40HC" at bounding box center [299, 268] width 48 height 17
select select "40HC"
click at [275, 260] on select "40HC" at bounding box center [299, 268] width 48 height 17
drag, startPoint x: 413, startPoint y: 266, endPoint x: 402, endPoint y: 265, distance: 11.2
click at [402, 265] on md-input-container "AED AFN ALL AMD ANG AOA ARS AUD AWG AZN BAM BBD BDT BGN BHD BIF BMD BND BOB BRL…" at bounding box center [429, 268] width 74 height 22
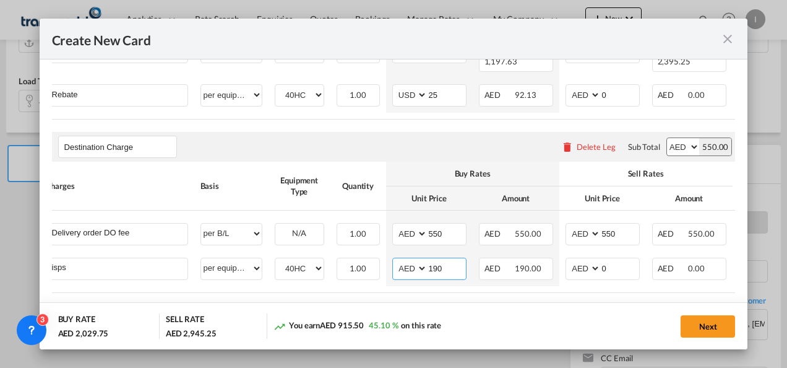
type input "190"
drag, startPoint x: 376, startPoint y: 297, endPoint x: 407, endPoint y: 302, distance: 31.3
click at [376, 297] on rate-modification "Main Freight Please enter leg name Leg Name Already Exists Delete Leg Sub Total…" at bounding box center [394, 132] width 684 height 389
click at [711, 327] on button "Next" at bounding box center [708, 326] width 54 height 22
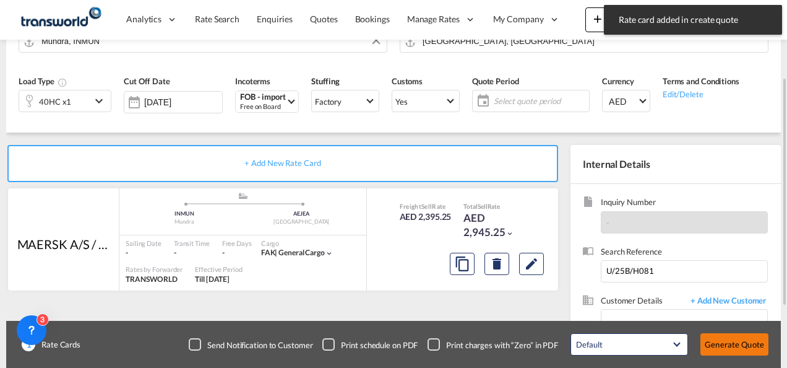
click at [735, 343] on div "Create New Card Port of [GEOGRAPHIC_DATA] INMUN T/S Liner/Carrier MAERSK A/S / …" at bounding box center [393, 184] width 787 height 368
click at [740, 350] on button "Generate Quote" at bounding box center [735, 344] width 68 height 22
click at [498, 103] on span "Select quote period" at bounding box center [542, 100] width 88 height 11
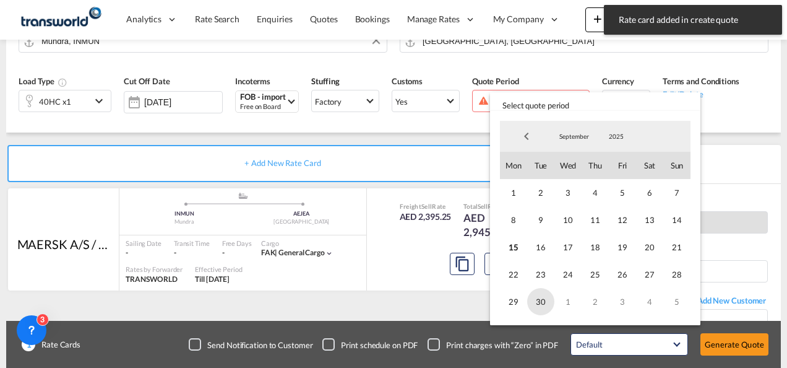
click at [542, 308] on span "30" at bounding box center [540, 301] width 27 height 27
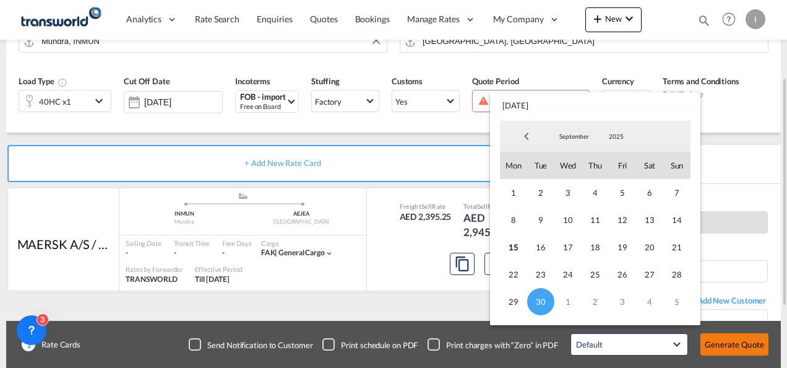
drag, startPoint x: 696, startPoint y: 343, endPoint x: 728, endPoint y: 347, distance: 32.4
click at [701, 344] on md-backdrop at bounding box center [393, 184] width 787 height 368
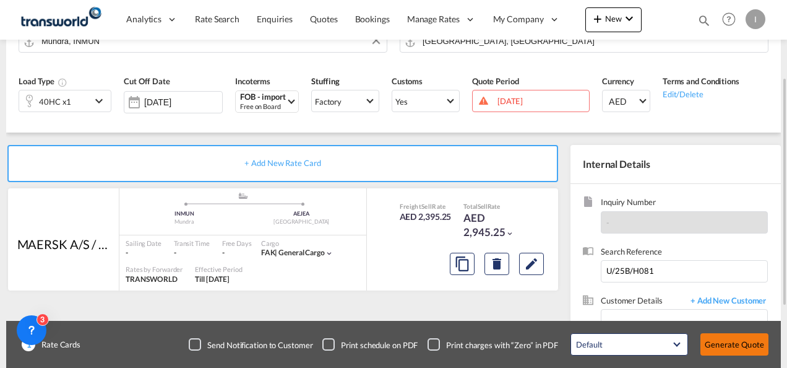
click at [729, 348] on button "Generate Quote" at bounding box center [735, 344] width 68 height 22
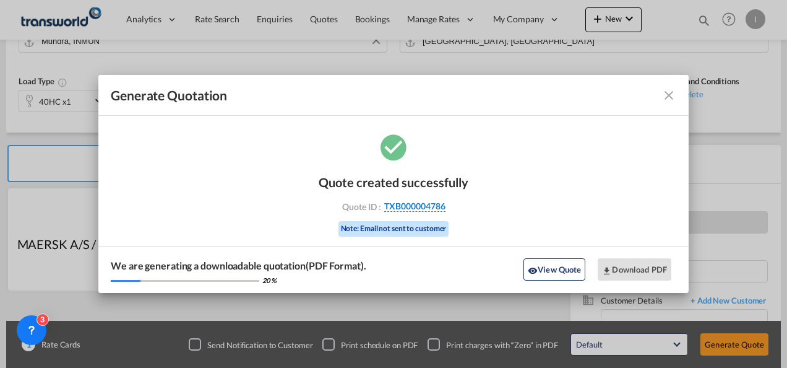
click at [406, 210] on span "TXB000004786" at bounding box center [414, 206] width 61 height 11
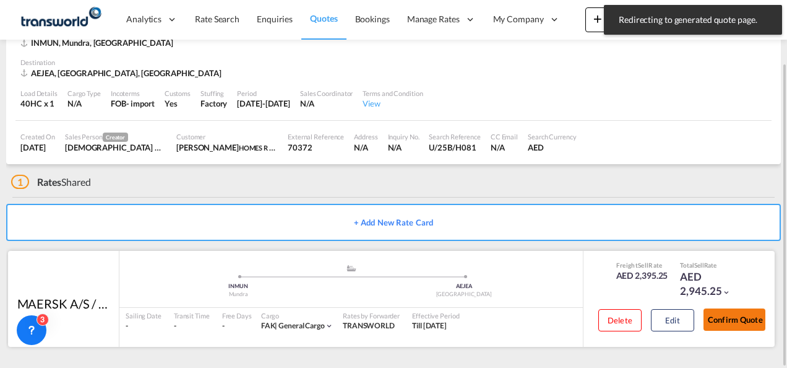
click at [729, 324] on button "Confirm Quote" at bounding box center [735, 319] width 62 height 22
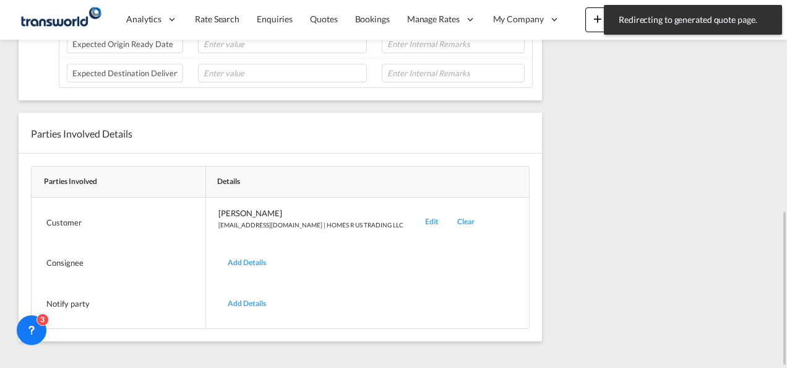
scroll to position [192, 0]
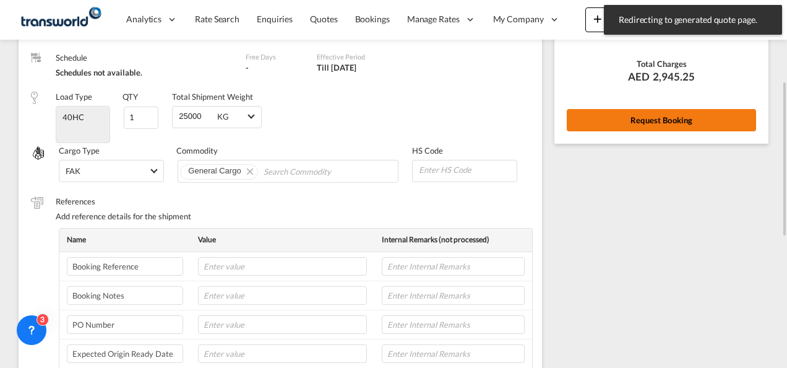
click at [644, 126] on button "Request Booking" at bounding box center [661, 120] width 189 height 22
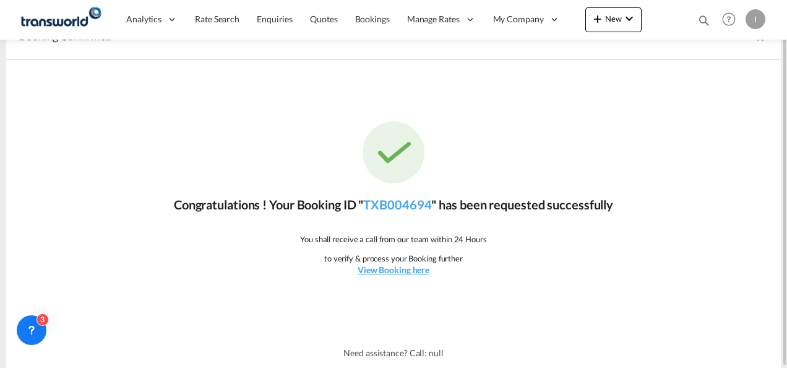
scroll to position [23, 0]
click at [397, 207] on link "TXB004694" at bounding box center [397, 204] width 68 height 15
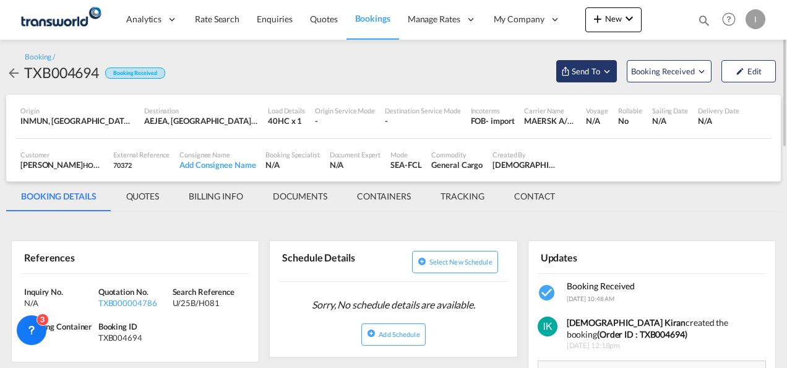
click at [601, 73] on span "Send To" at bounding box center [586, 71] width 31 height 12
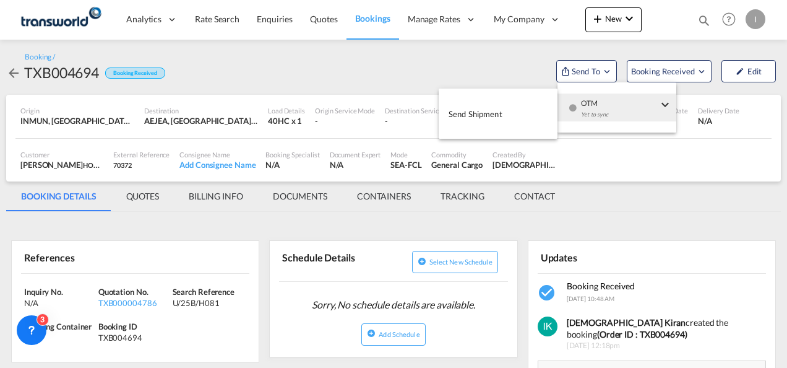
click at [598, 106] on div "Yet to sync" at bounding box center [619, 118] width 77 height 26
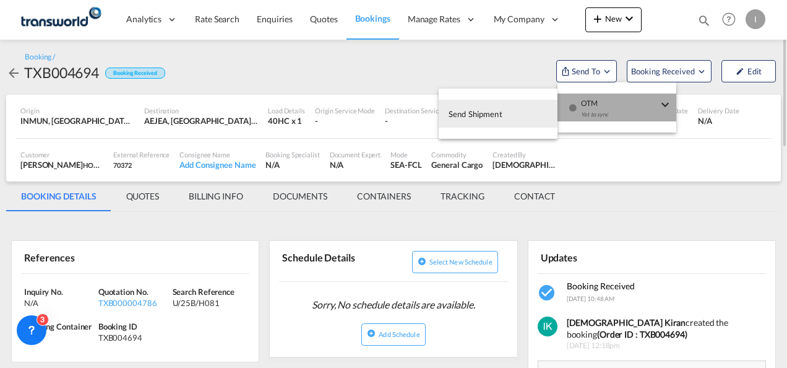
click at [503, 108] on button "Send Shipment" at bounding box center [498, 114] width 119 height 28
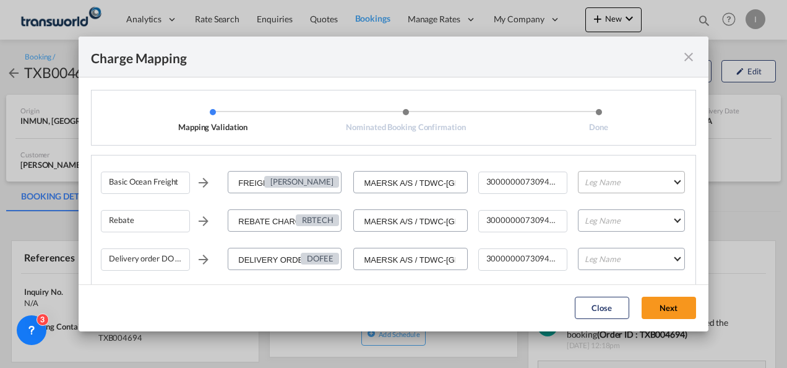
click at [585, 179] on md-select "Leg Name HANDLING ORIGIN VESSEL HANDLING DESTINATION OTHERS TL PICK UP CUSTOMS …" at bounding box center [631, 182] width 107 height 22
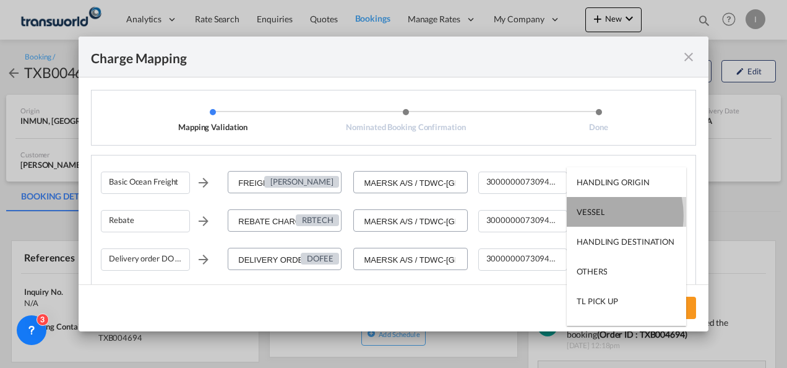
click at [594, 215] on div "VESSEL" at bounding box center [591, 211] width 28 height 11
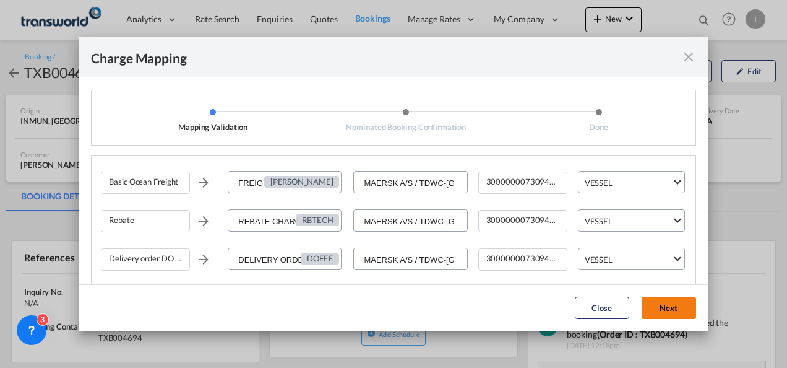
click at [668, 307] on button "Next" at bounding box center [669, 307] width 54 height 22
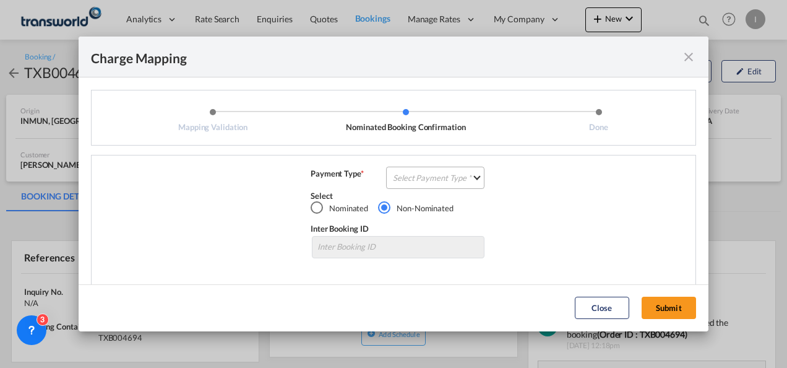
click at [444, 185] on md-select "Select Payment Type COLLECT PREPAID" at bounding box center [435, 177] width 98 height 22
click at [0, 0] on md-option "COLLECT" at bounding box center [0, 0] width 0 height 0
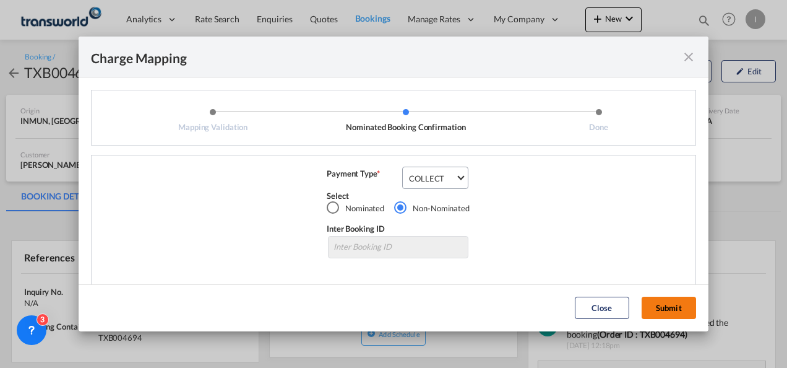
click at [670, 307] on button "Submit" at bounding box center [669, 307] width 54 height 22
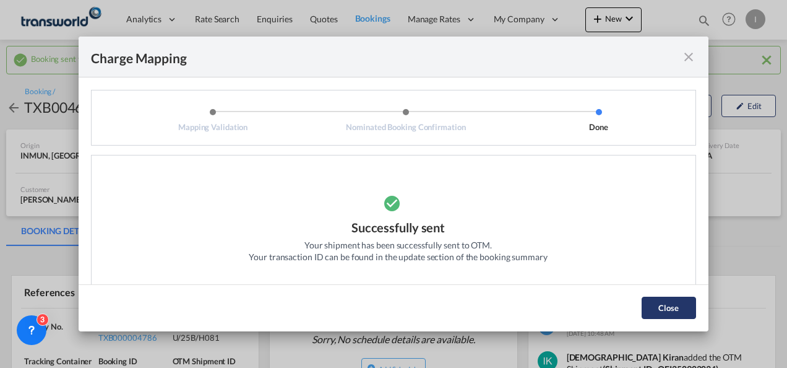
click at [663, 313] on button "Close" at bounding box center [669, 307] width 54 height 22
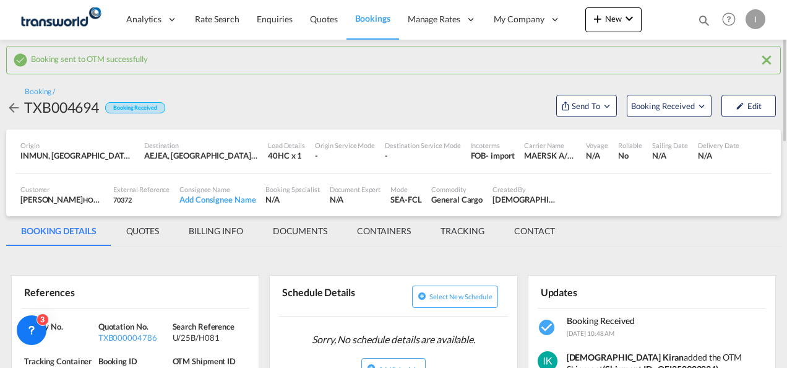
scroll to position [124, 0]
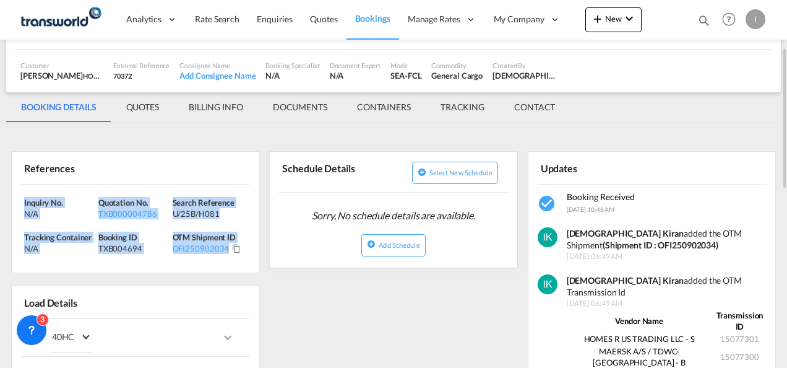
drag, startPoint x: 243, startPoint y: 257, endPoint x: 12, endPoint y: 194, distance: 238.6
click at [12, 194] on div "Inquiry No. N/A Quotation No. TXB000004786 Search Reference U/25B/H081 Tracking…" at bounding box center [135, 228] width 247 height 88
copy div "Inquiry No. N/A Quotation No. TXB000004786 Search Reference U/25B/H081 Tracking…"
